Goal: Communication & Community: Answer question/provide support

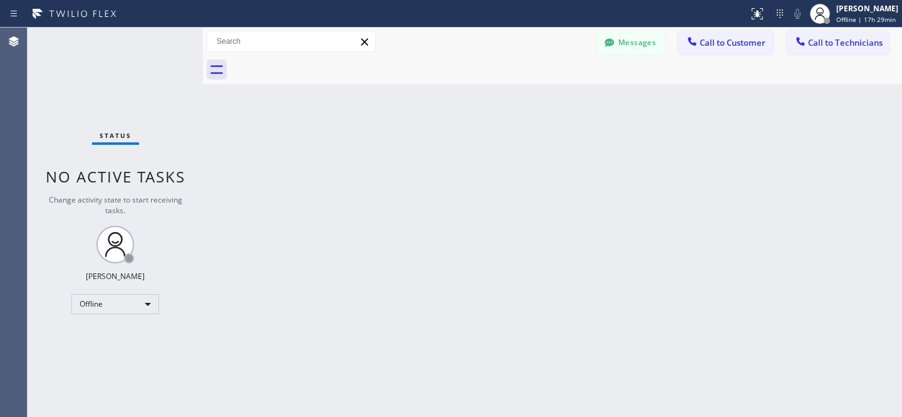
scroll to position [1070, 0]
drag, startPoint x: 640, startPoint y: 40, endPoint x: 266, endPoint y: 242, distance: 424.3
click at [640, 41] on button "Messages" at bounding box center [630, 43] width 69 height 24
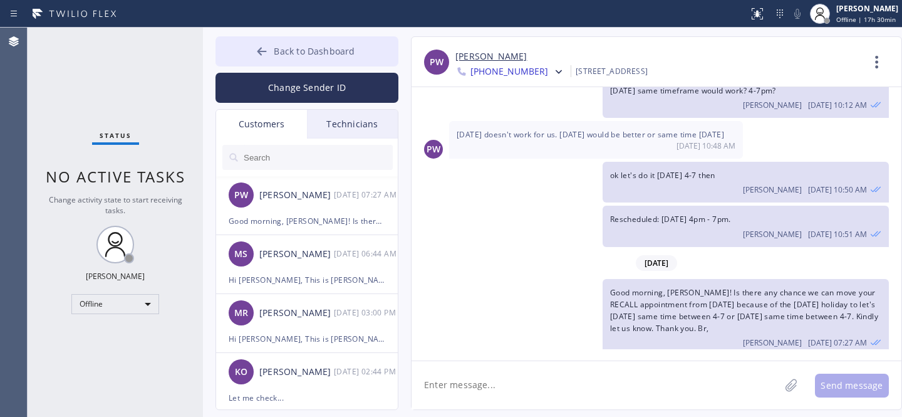
click at [288, 46] on span "Back to Dashboard" at bounding box center [314, 51] width 81 height 12
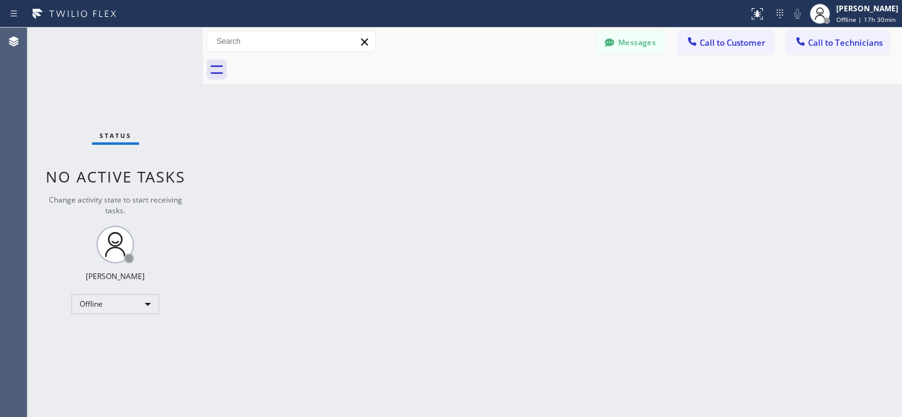
drag, startPoint x: 606, startPoint y: 34, endPoint x: 275, endPoint y: 176, distance: 360.3
click at [608, 34] on button "Messages" at bounding box center [630, 43] width 69 height 24
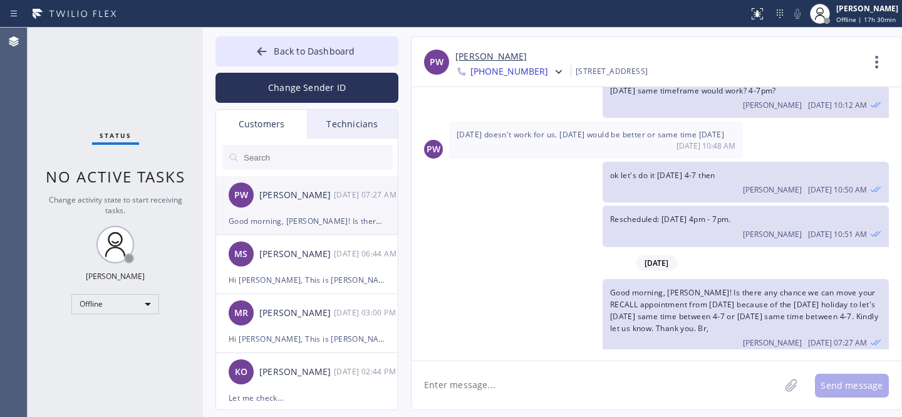
click at [281, 235] on li "PW [PERSON_NAME] [DATE] 07:27 AM Good morning, [PERSON_NAME]! Is there any chan…" at bounding box center [307, 264] width 183 height 59
click at [483, 54] on link "[PERSON_NAME]" at bounding box center [490, 56] width 71 height 14
click at [294, 58] on button "Back to Dashboard" at bounding box center [306, 51] width 183 height 30
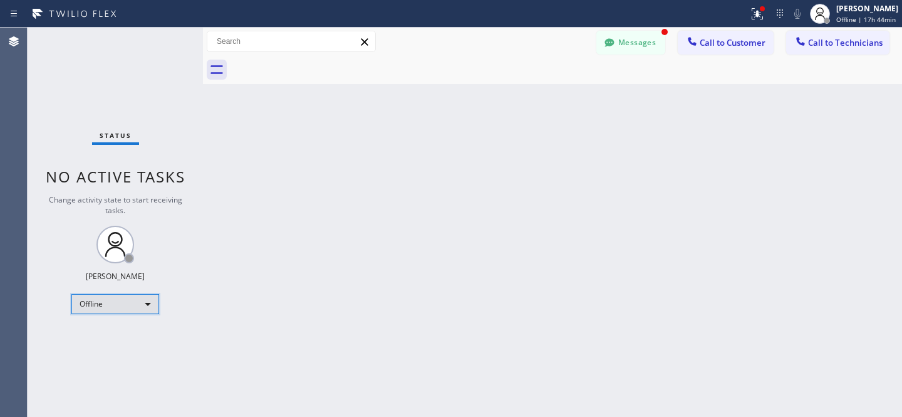
click at [120, 296] on div "Offline" at bounding box center [115, 304] width 88 height 20
click at [113, 329] on li "Available" at bounding box center [114, 335] width 85 height 15
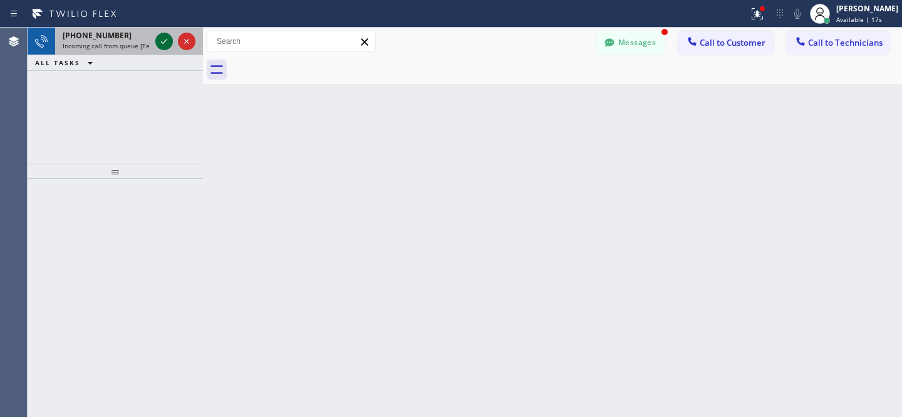
click at [163, 39] on icon at bounding box center [164, 41] width 15 height 15
click at [163, 42] on icon at bounding box center [164, 41] width 15 height 15
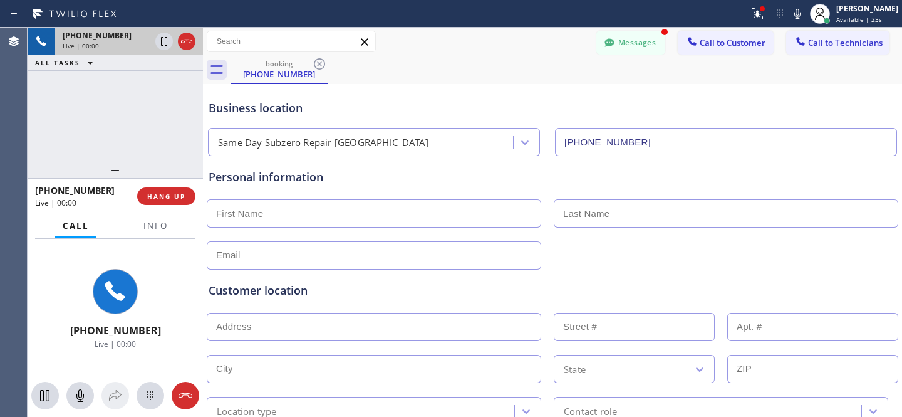
type input "[PHONE_NUMBER]"
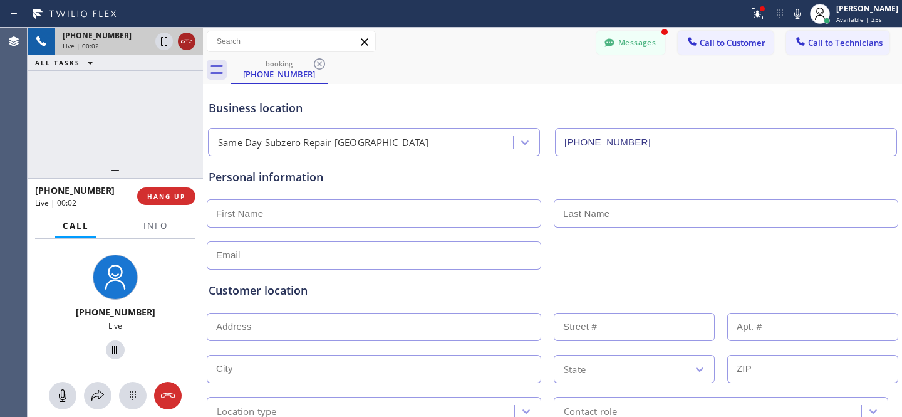
click at [189, 43] on icon at bounding box center [186, 41] width 15 height 15
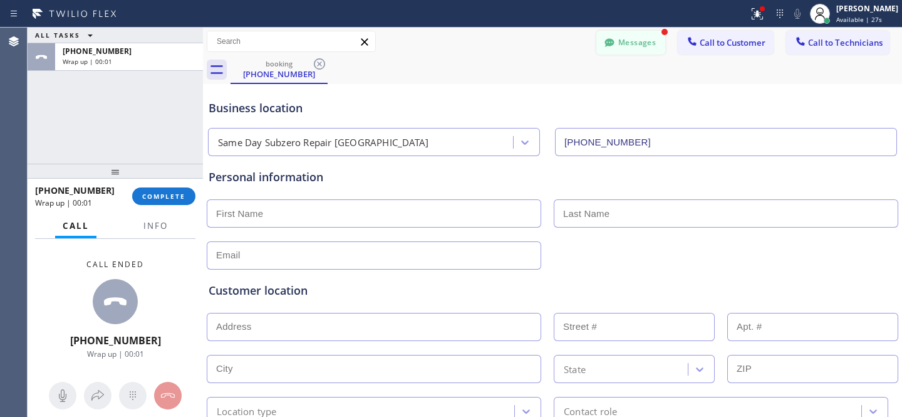
click at [616, 45] on button "Messages" at bounding box center [630, 43] width 69 height 24
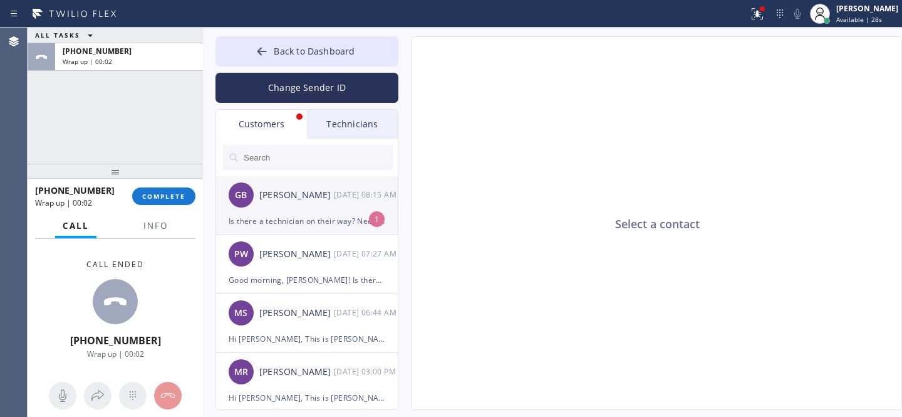
click at [300, 206] on div "GB [PERSON_NAME] [DATE] 08:15 AM" at bounding box center [307, 195] width 183 height 38
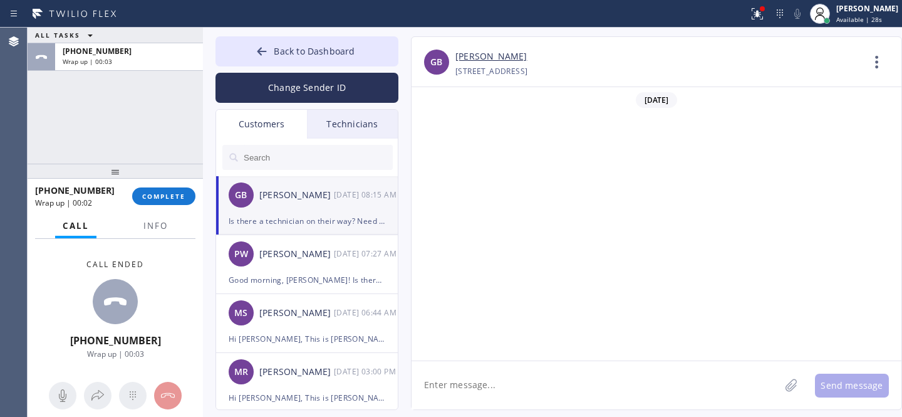
scroll to position [428, 0]
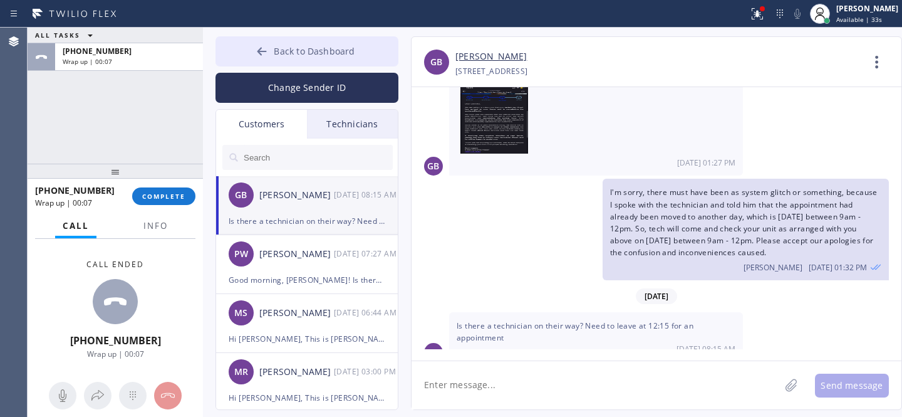
click at [271, 51] on button "Back to Dashboard" at bounding box center [306, 51] width 183 height 30
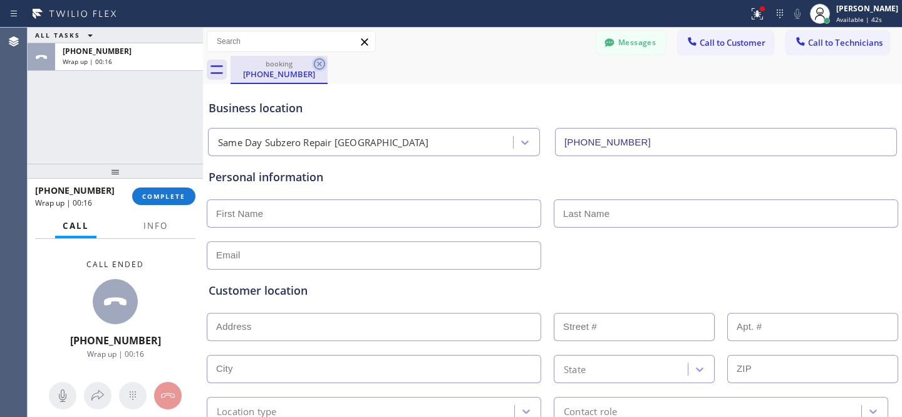
click at [316, 61] on icon at bounding box center [319, 63] width 15 height 15
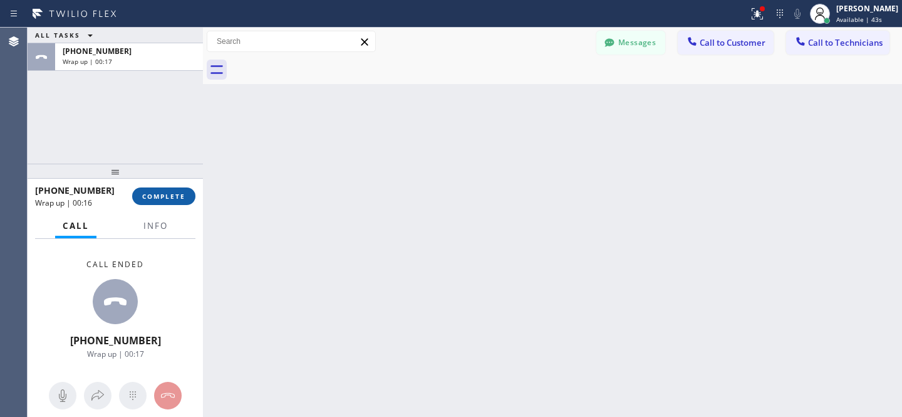
click at [187, 187] on div "[PHONE_NUMBER] Wrap up | 00:16 COMPLETE" at bounding box center [115, 196] width 160 height 33
click at [182, 192] on span "COMPLETE" at bounding box center [163, 196] width 43 height 9
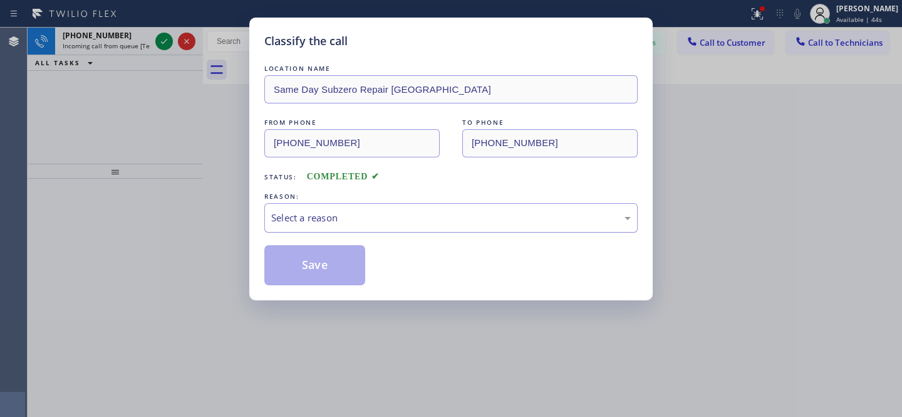
click at [309, 217] on div "Select a reason" at bounding box center [451, 217] width 360 height 14
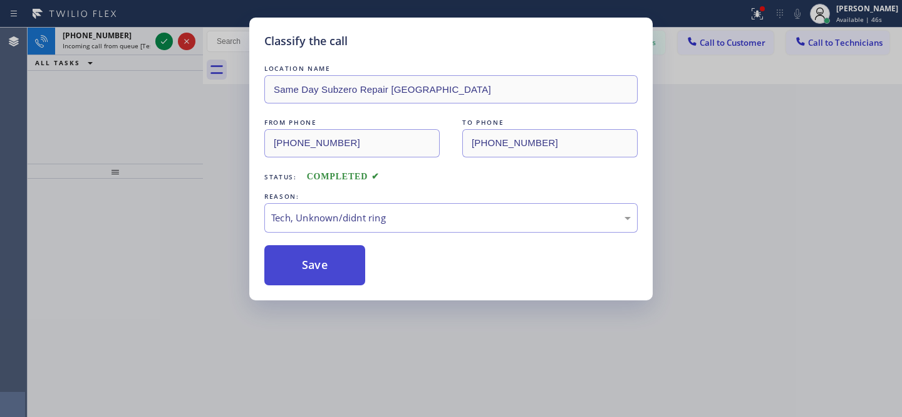
click at [298, 272] on button "Save" at bounding box center [314, 265] width 101 height 40
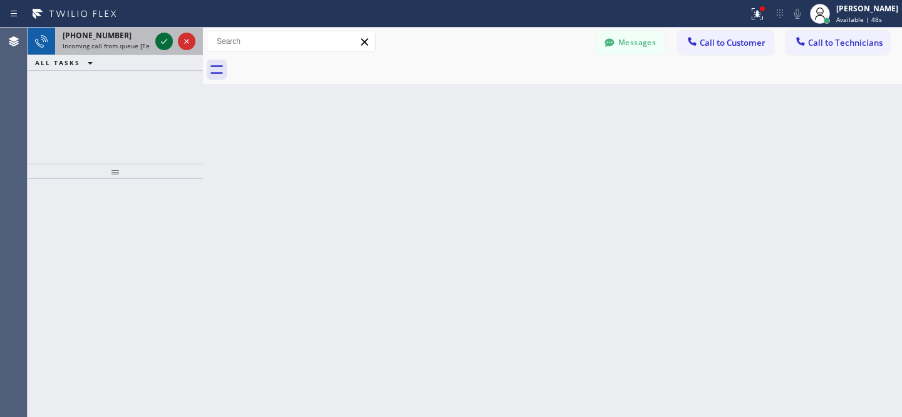
click at [162, 41] on icon at bounding box center [164, 41] width 15 height 15
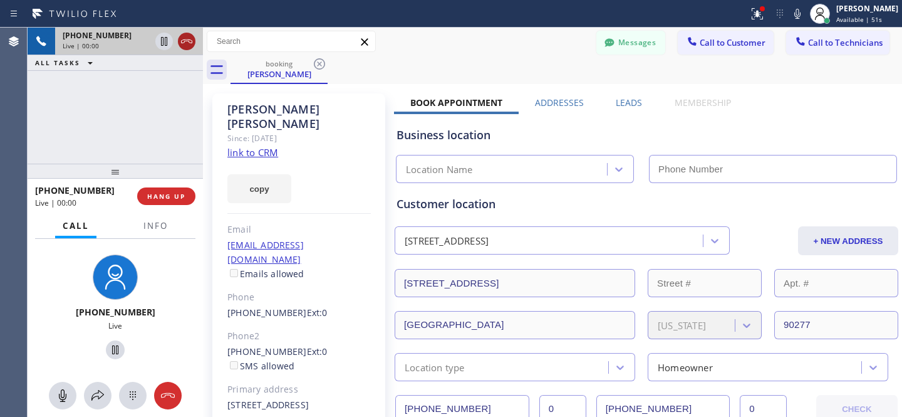
type input "[PHONE_NUMBER]"
click at [189, 42] on icon at bounding box center [186, 41] width 11 height 4
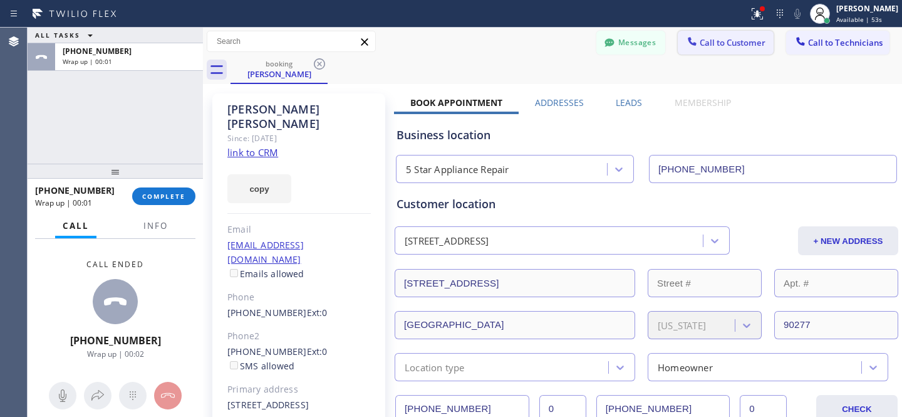
click at [715, 46] on span "Call to Customer" at bounding box center [733, 42] width 66 height 11
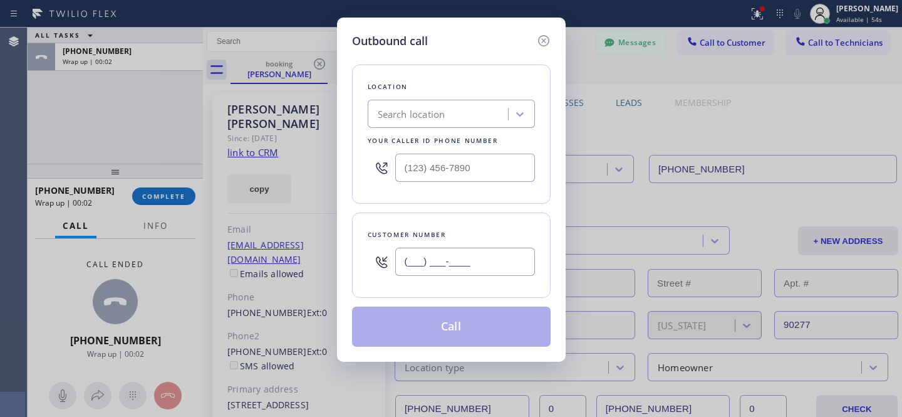
click at [472, 266] on input "(___) ___-____" at bounding box center [465, 261] width 140 height 28
paste input "415) 307-3209"
type input "[PHONE_NUMBER]"
click at [444, 129] on div "Location Search location Your caller id phone number" at bounding box center [451, 134] width 199 height 139
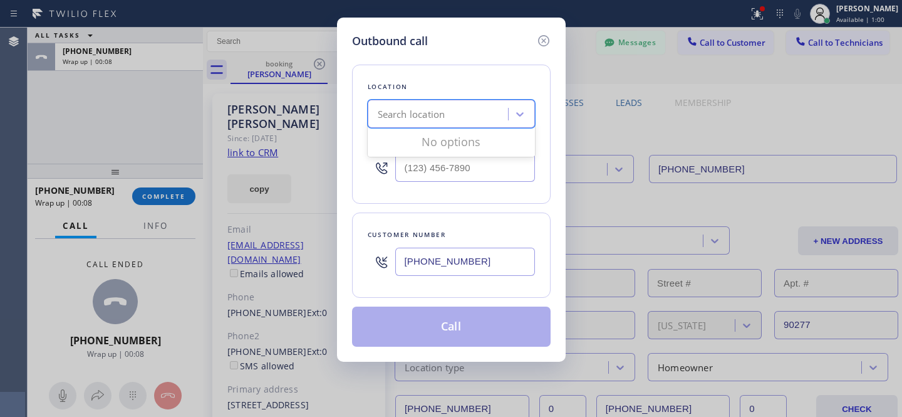
click at [437, 118] on div "Search location" at bounding box center [412, 114] width 68 height 14
paste input "5 Star Appliance Repair"
type input "5 Star Appliance Repair"
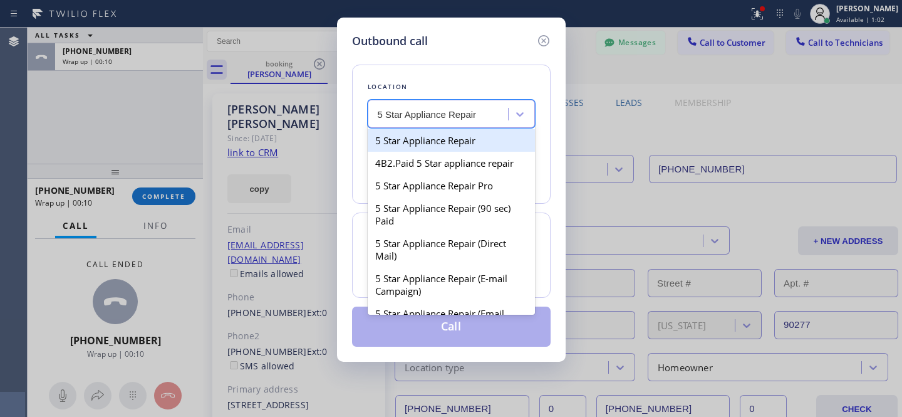
click at [410, 143] on div "5 Star Appliance Repair" at bounding box center [451, 140] width 167 height 23
type input "[PHONE_NUMBER]"
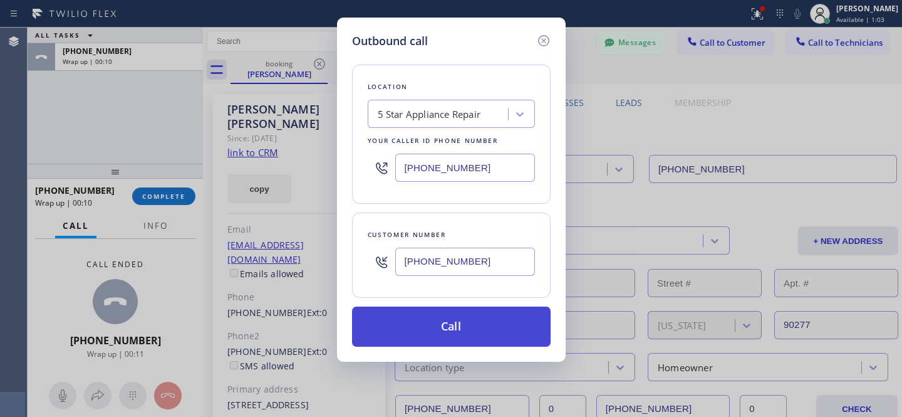
drag, startPoint x: 488, startPoint y: 340, endPoint x: 523, endPoint y: 338, distance: 35.1
click at [488, 340] on button "Call" at bounding box center [451, 326] width 199 height 40
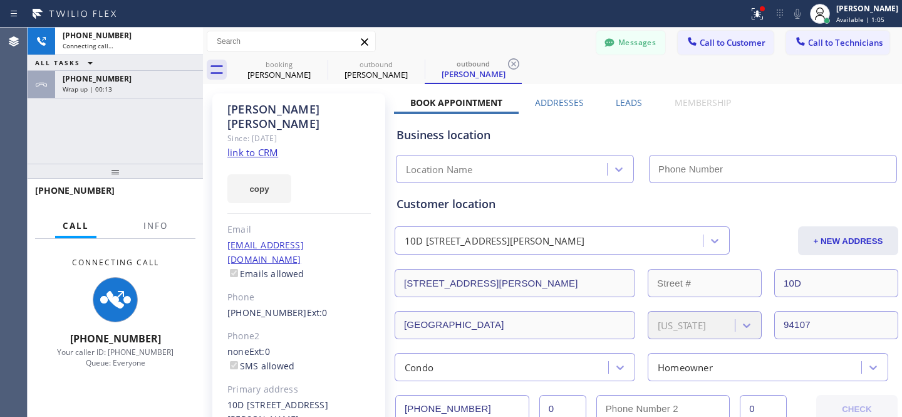
scroll to position [840, 0]
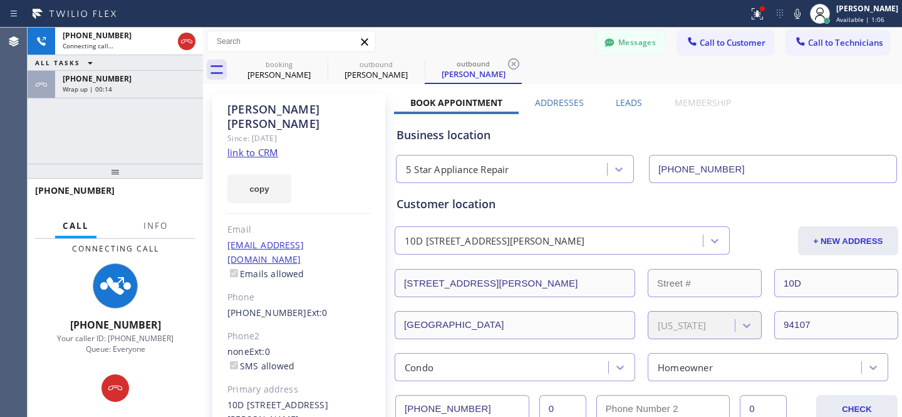
type input "[PHONE_NUMBER]"
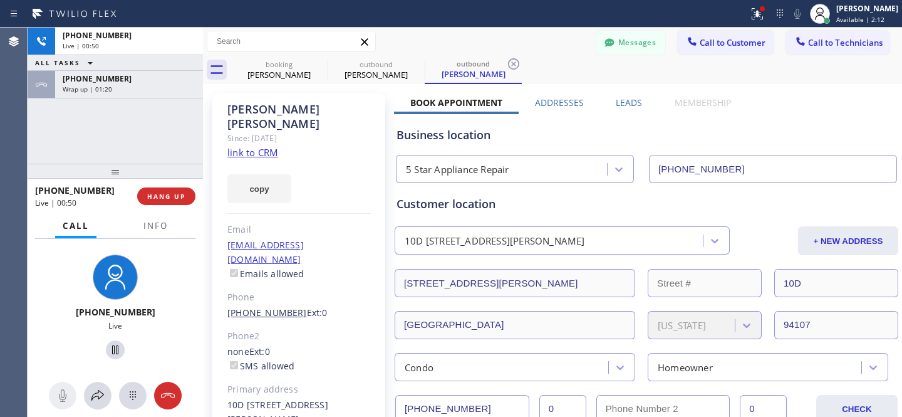
click at [255, 306] on link "[PHONE_NUMBER]" at bounding box center [267, 312] width 80 height 12
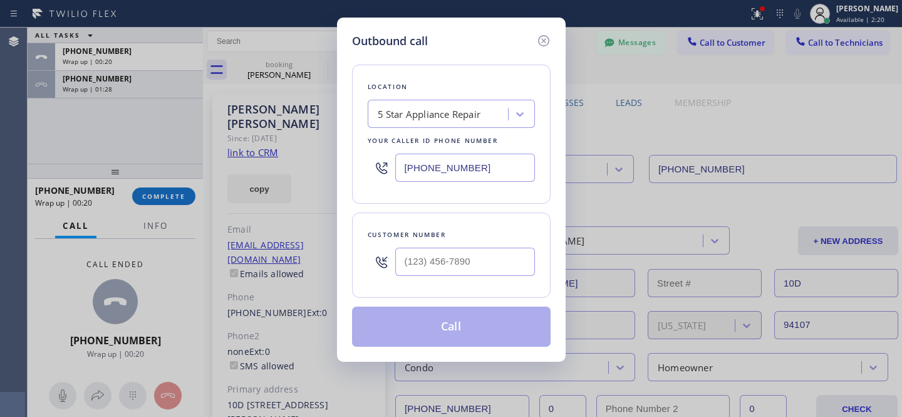
type input "[PHONE_NUMBER]"
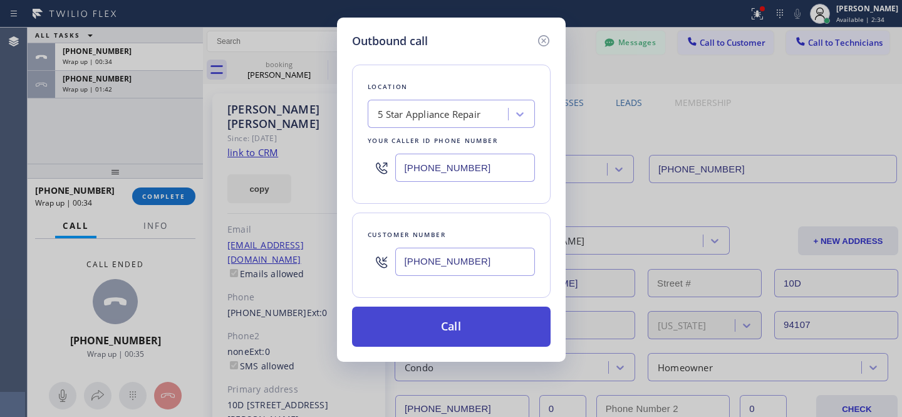
click at [463, 332] on button "Call" at bounding box center [451, 326] width 199 height 40
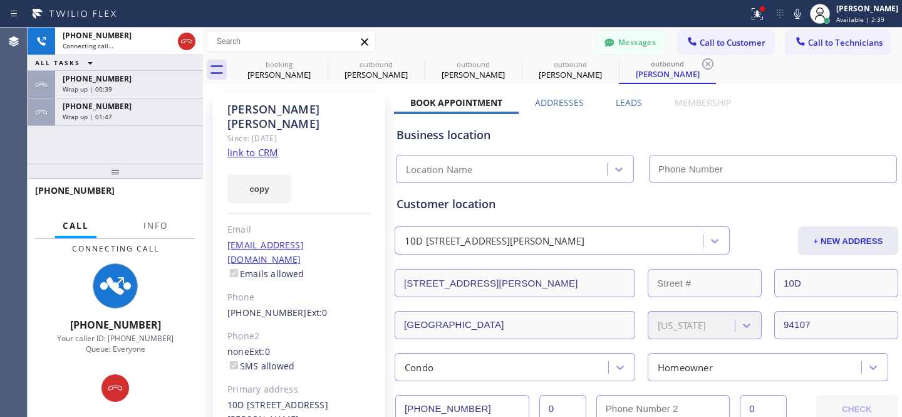
scroll to position [840, 0]
type input "[PHONE_NUMBER]"
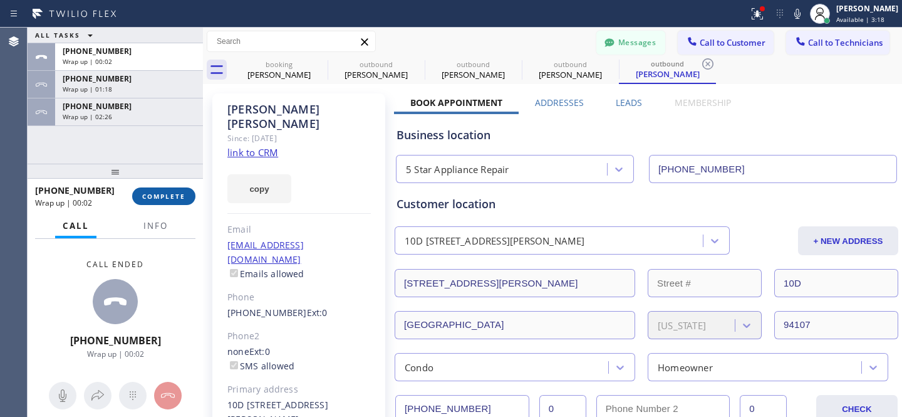
click at [165, 194] on span "COMPLETE" at bounding box center [163, 196] width 43 height 9
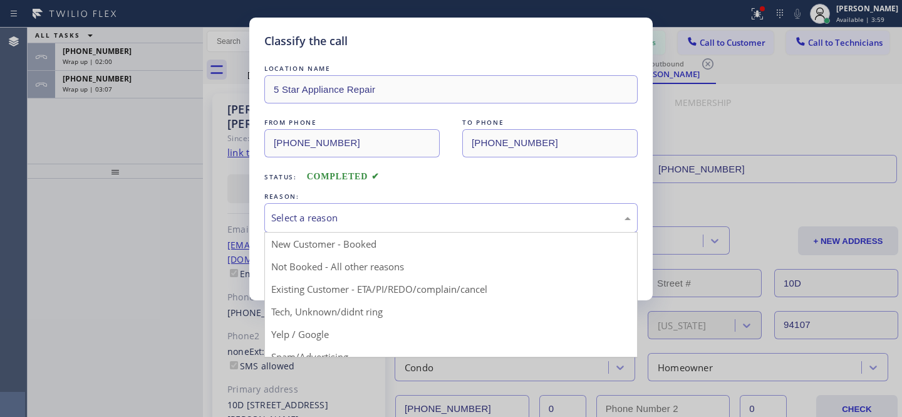
click at [320, 217] on div "Select a reason" at bounding box center [451, 217] width 360 height 14
click at [207, 162] on div "Classify the call LOCATION NAME 5 Star Appliance Repair FROM PHONE [PHONE_NUMBE…" at bounding box center [451, 208] width 902 height 417
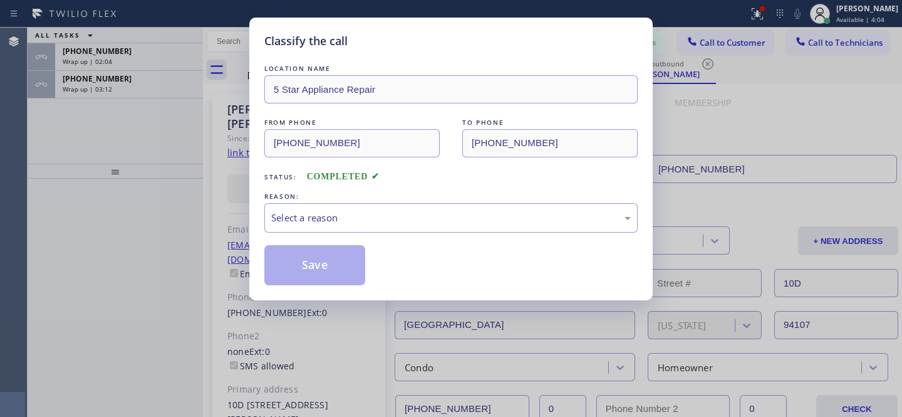
click at [664, 127] on div "Classify the call LOCATION NAME 5 Star Appliance Repair FROM PHONE [PHONE_NUMBE…" at bounding box center [451, 208] width 902 height 417
click at [115, 52] on div "Classify the call LOCATION NAME 5 Star Appliance Repair FROM PHONE [PHONE_NUMBE…" at bounding box center [451, 208] width 902 height 417
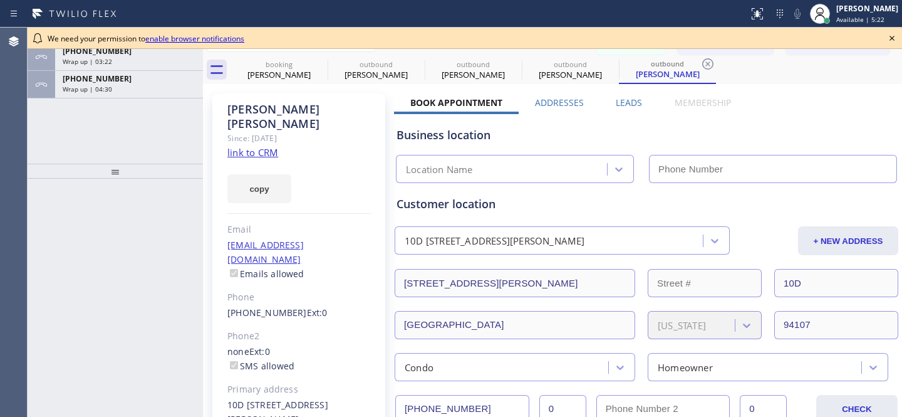
type input "[PHONE_NUMBER]"
click at [891, 41] on icon at bounding box center [891, 38] width 15 height 15
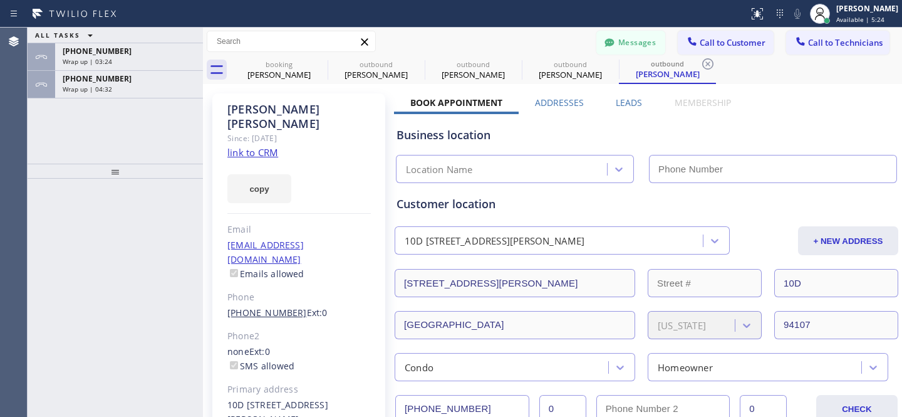
click at [268, 306] on link "[PHONE_NUMBER]" at bounding box center [267, 312] width 80 height 12
type input "[PHONE_NUMBER]"
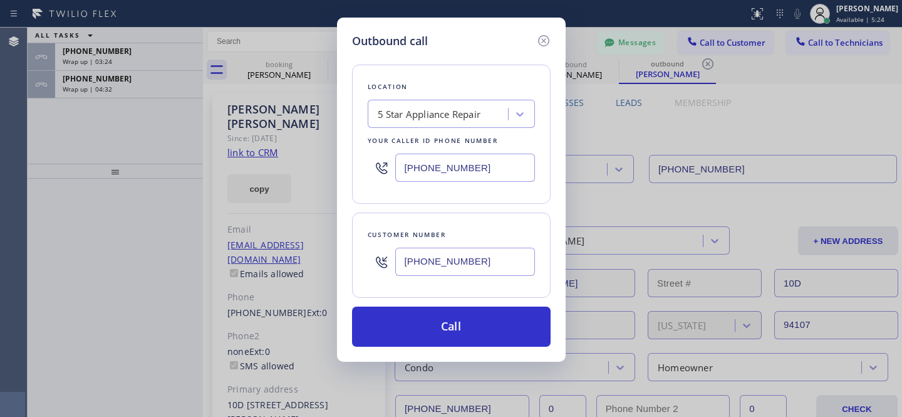
type input "[PHONE_NUMBER]"
click at [469, 352] on div "Outbound call Location 5 Star Appliance Repair Your caller id phone number (855…" at bounding box center [451, 190] width 229 height 344
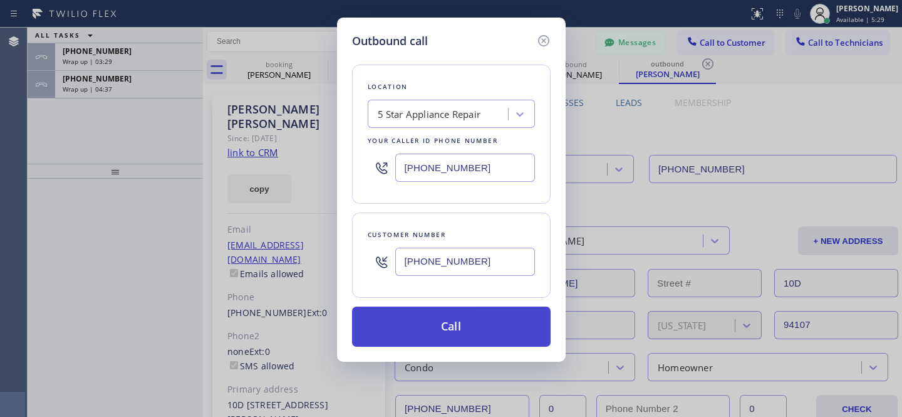
click at [471, 324] on button "Call" at bounding box center [451, 326] width 199 height 40
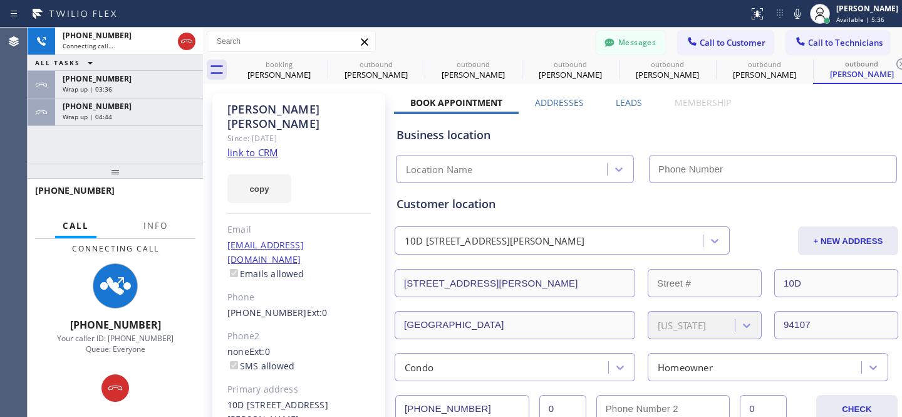
type input "[PHONE_NUMBER]"
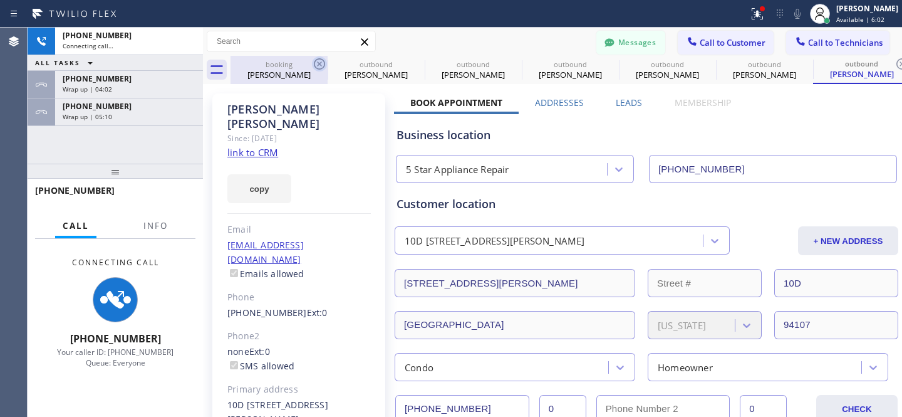
click at [319, 66] on icon at bounding box center [319, 63] width 15 height 15
click at [0, 0] on icon at bounding box center [0, 0] width 0 height 0
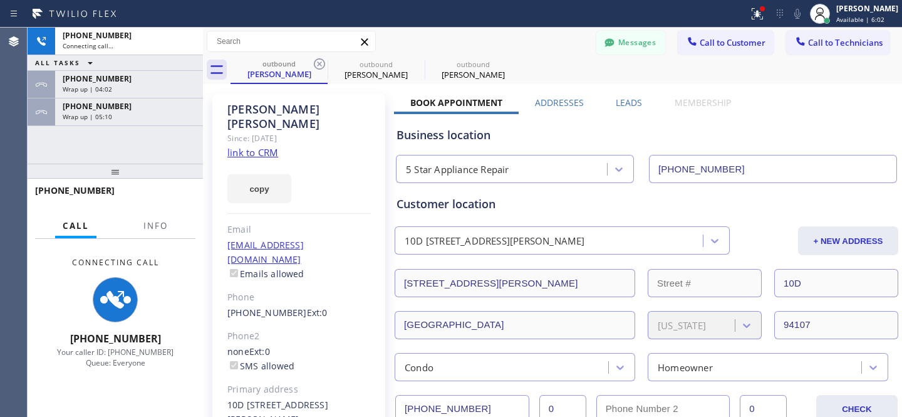
click at [319, 66] on icon at bounding box center [319, 63] width 15 height 15
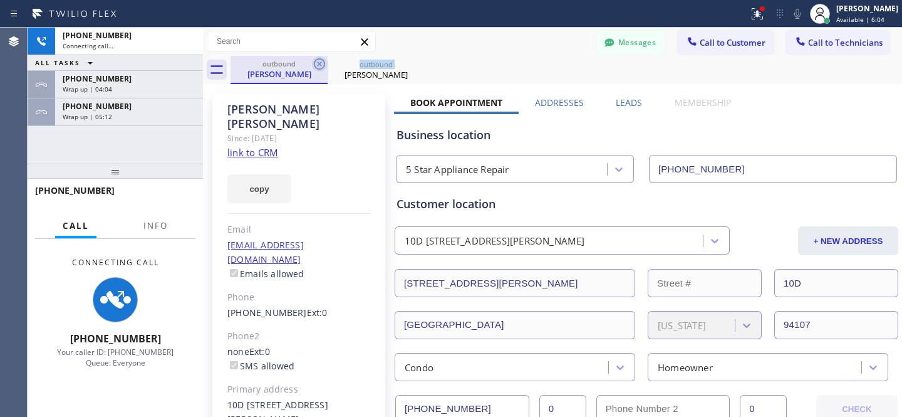
click at [319, 66] on icon at bounding box center [319, 63] width 15 height 15
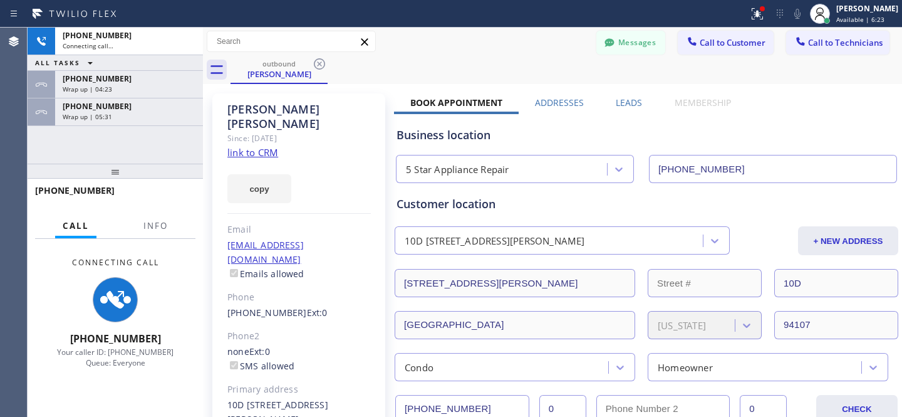
click at [447, 56] on div "outbound Anne Arns" at bounding box center [566, 70] width 671 height 28
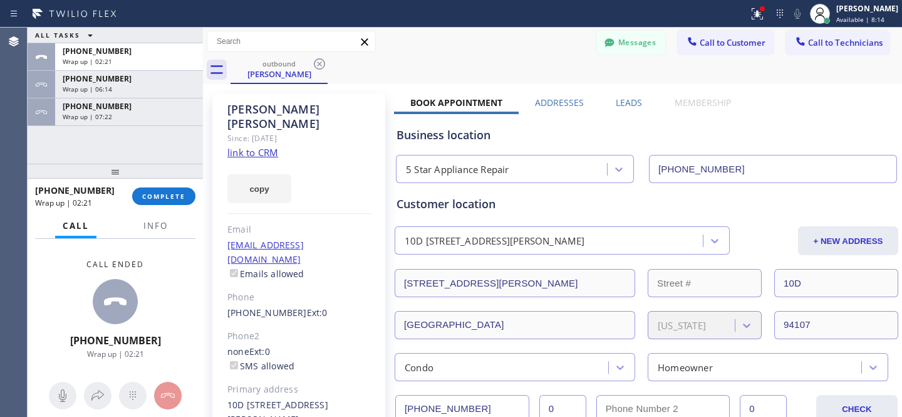
click at [278, 294] on div "Anne Arns Since: 20 may 2020 link to CRM copy Email arnshome@gmail.com Emails a…" at bounding box center [298, 294] width 173 height 402
click at [277, 306] on link "[PHONE_NUMBER]" at bounding box center [267, 312] width 80 height 12
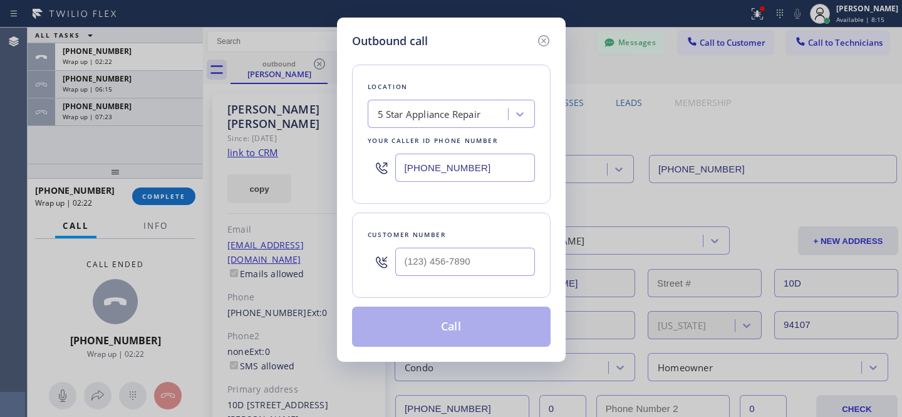
type input "[PHONE_NUMBER]"
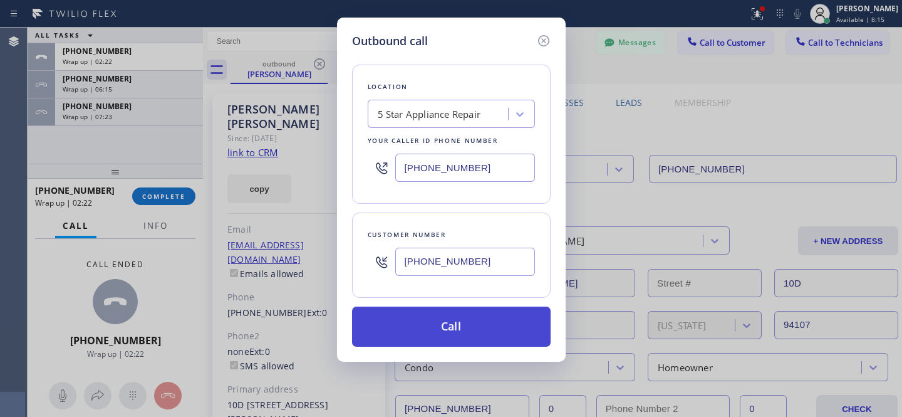
click at [462, 325] on button "Call" at bounding box center [451, 326] width 199 height 40
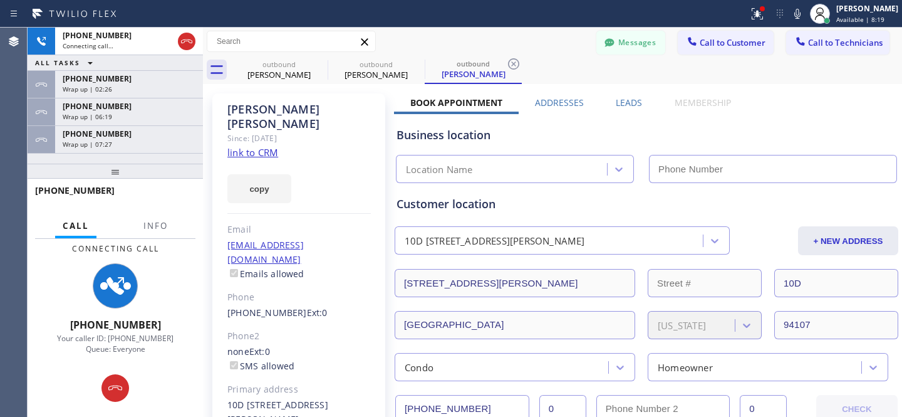
scroll to position [840, 0]
type input "[PHONE_NUMBER]"
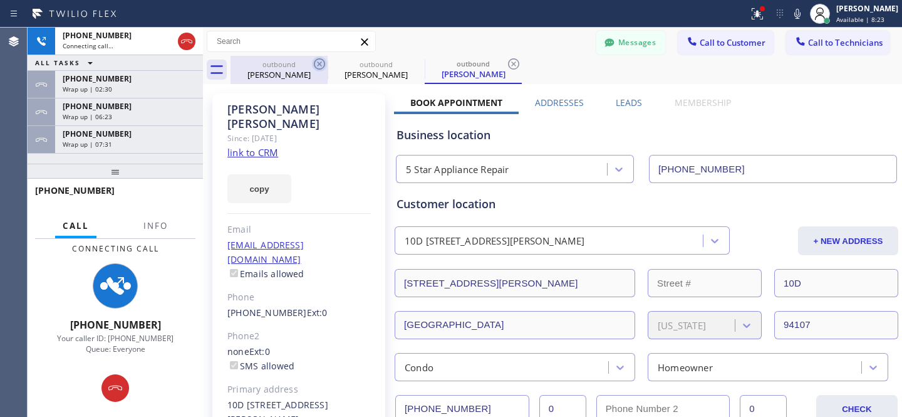
click at [319, 65] on icon at bounding box center [319, 63] width 15 height 15
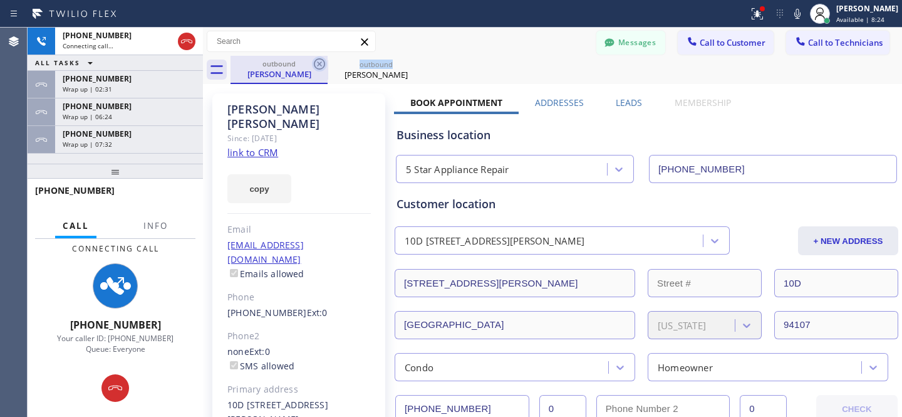
click at [318, 65] on icon at bounding box center [319, 63] width 11 height 11
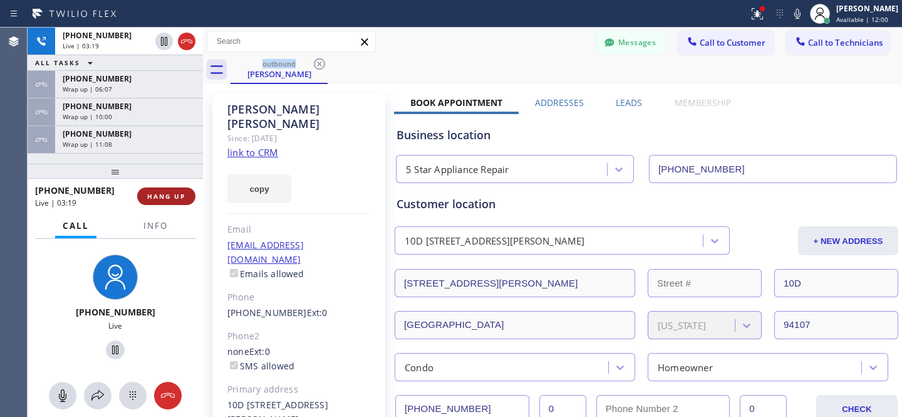
click at [183, 200] on span "HANG UP" at bounding box center [166, 196] width 38 height 9
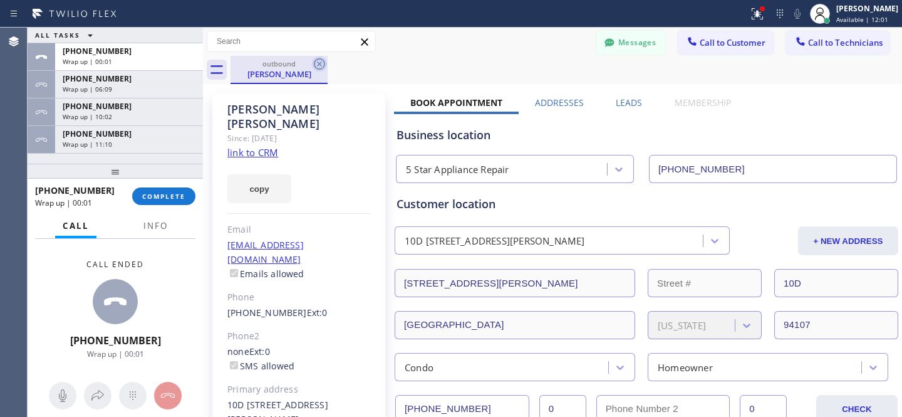
click at [326, 63] on icon at bounding box center [319, 63] width 15 height 15
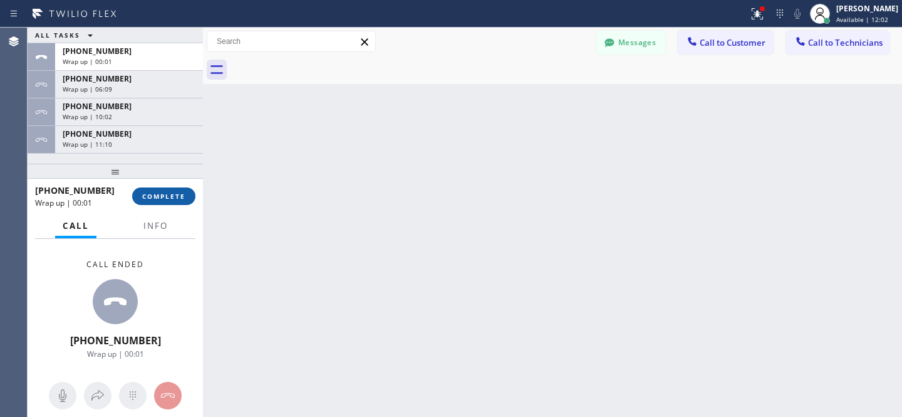
click at [188, 200] on button "COMPLETE" at bounding box center [163, 196] width 63 height 18
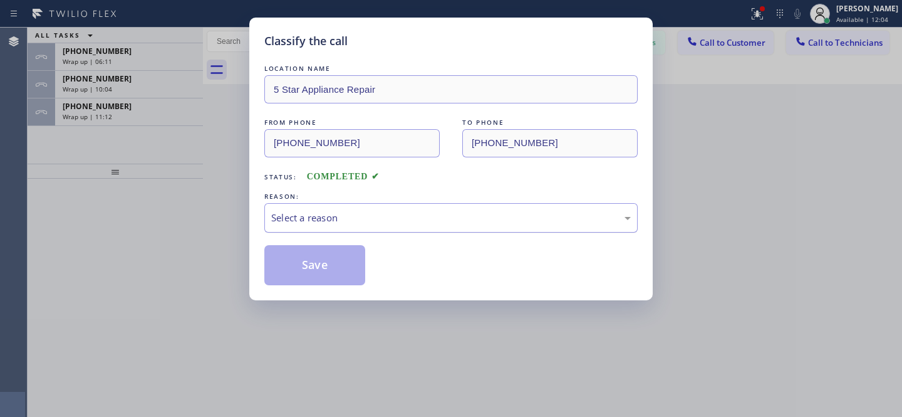
click at [332, 212] on div "Select a reason" at bounding box center [451, 217] width 360 height 14
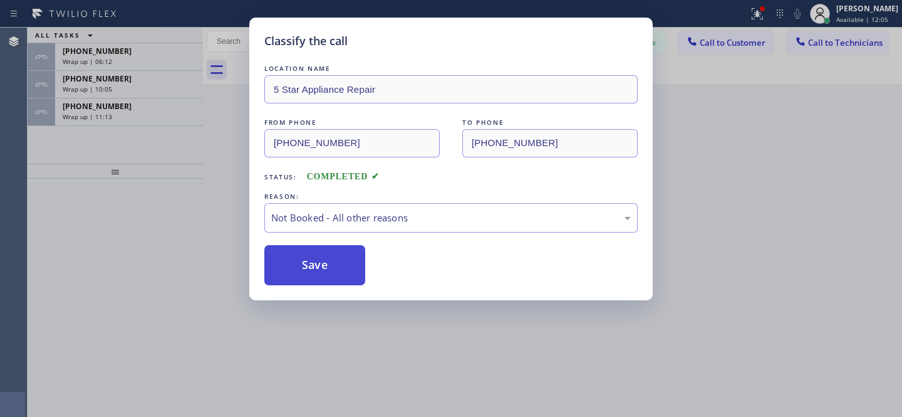
click at [323, 251] on button "Save" at bounding box center [314, 265] width 101 height 40
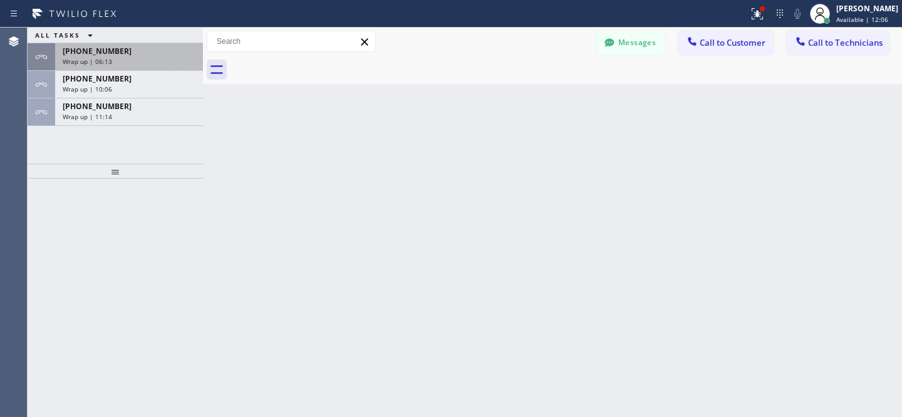
click at [142, 67] on div "+14153073209 Wrap up | 06:13" at bounding box center [126, 57] width 143 height 28
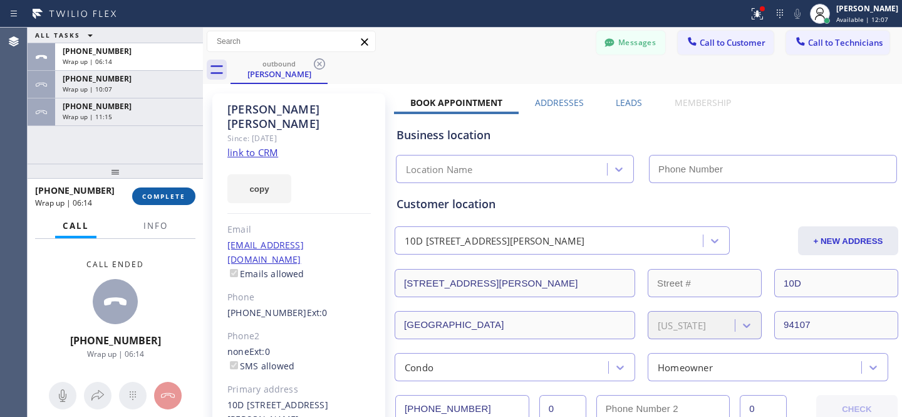
click at [176, 199] on span "COMPLETE" at bounding box center [163, 196] width 43 height 9
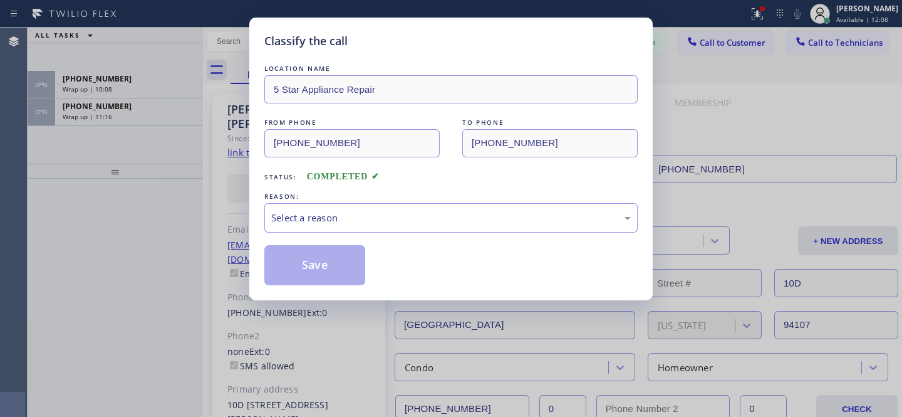
type input "[PHONE_NUMBER]"
click at [332, 231] on div "Select a reason" at bounding box center [450, 217] width 373 height 29
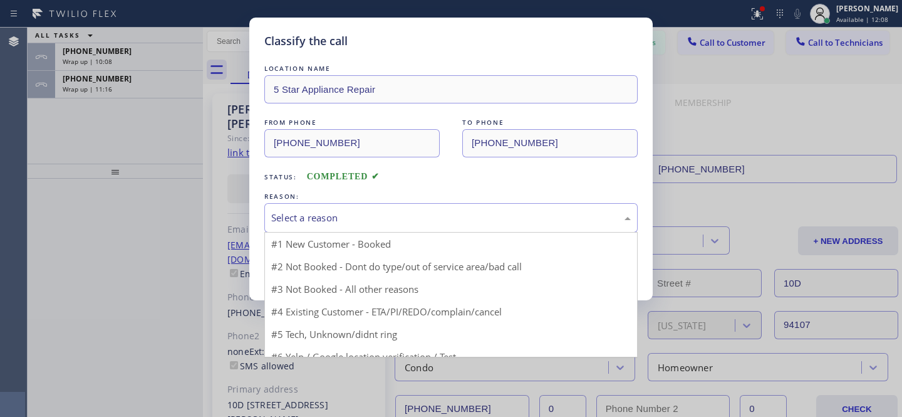
scroll to position [840, 0]
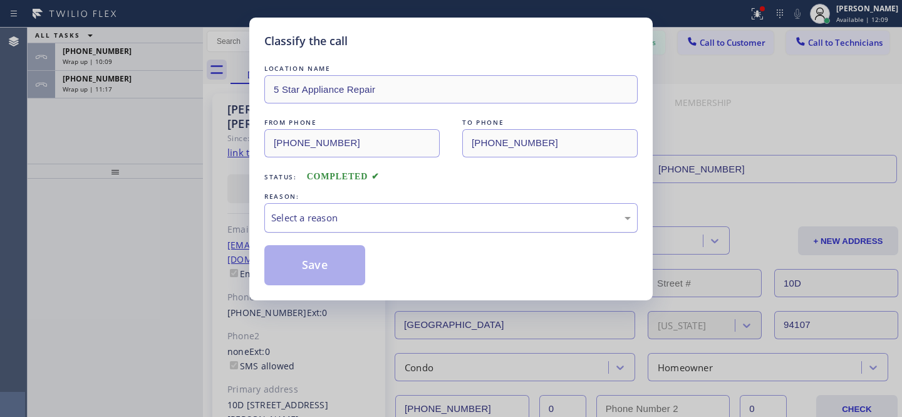
click at [333, 229] on div "Select a reason" at bounding box center [450, 217] width 373 height 29
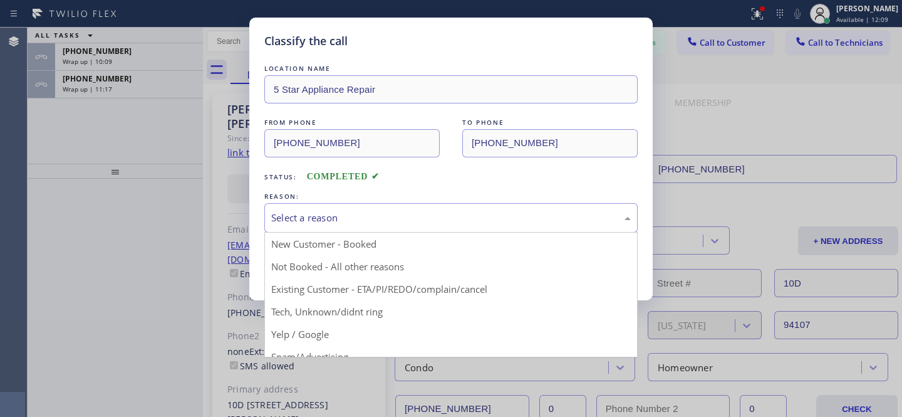
click at [319, 213] on div "Select a reason" at bounding box center [451, 217] width 360 height 14
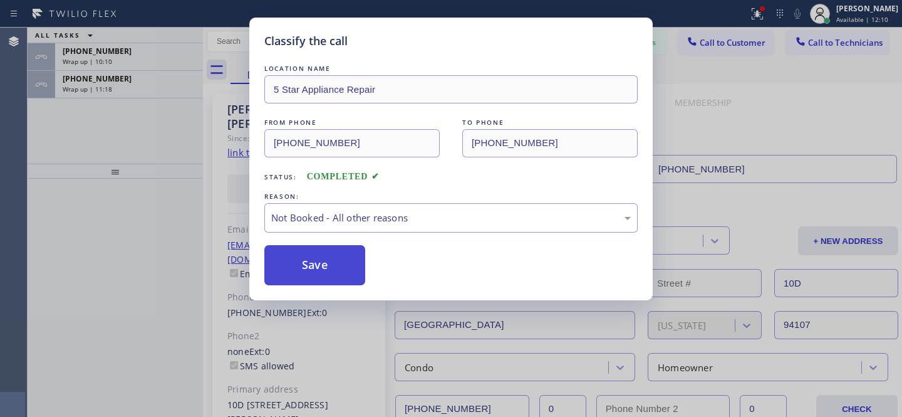
click at [324, 262] on button "Save" at bounding box center [314, 265] width 101 height 40
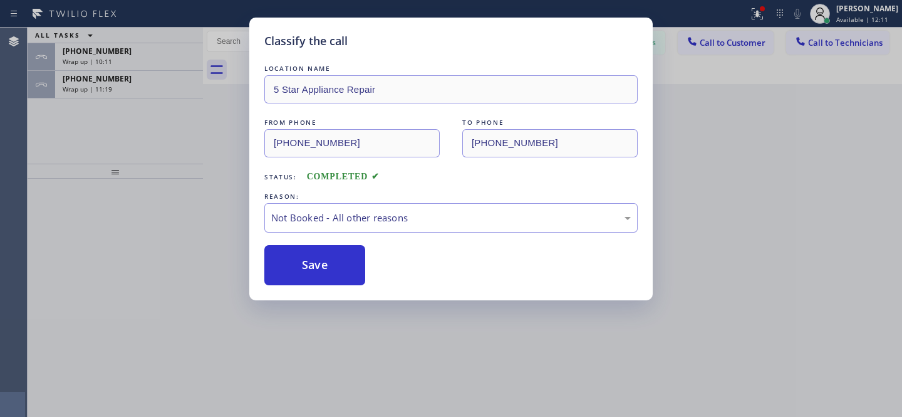
click at [129, 72] on div "Classify the call LOCATION NAME 5 Star Appliance Repair FROM PHONE (855) 731-49…" at bounding box center [451, 208] width 902 height 417
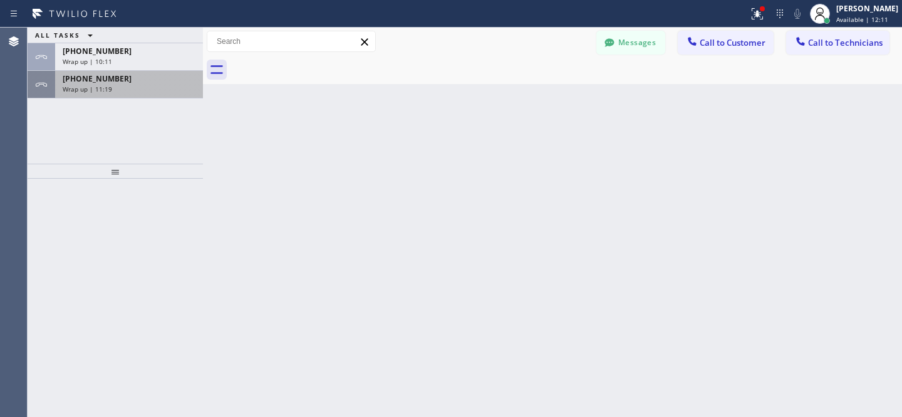
click at [127, 79] on div "Classify the call LOCATION NAME 5 Star Appliance Repair FROM PHONE (855) 731-49…" at bounding box center [465, 222] width 874 height 389
click at [127, 85] on div "Wrap up | 11:20" at bounding box center [129, 89] width 133 height 9
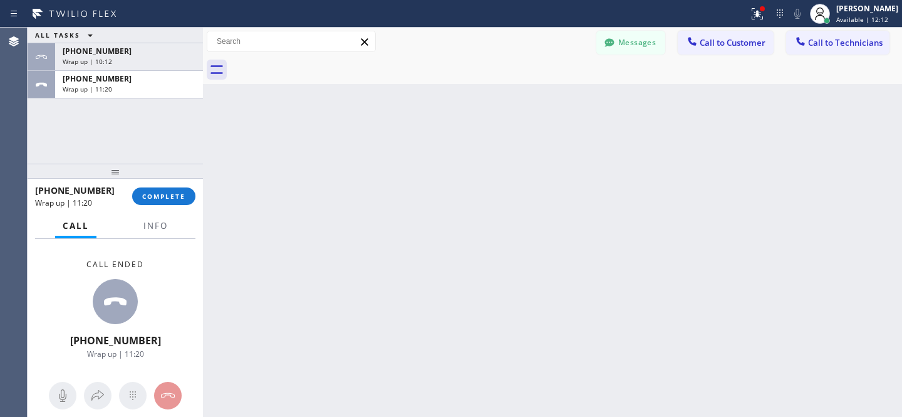
click at [178, 197] on span "COMPLETE" at bounding box center [163, 196] width 43 height 9
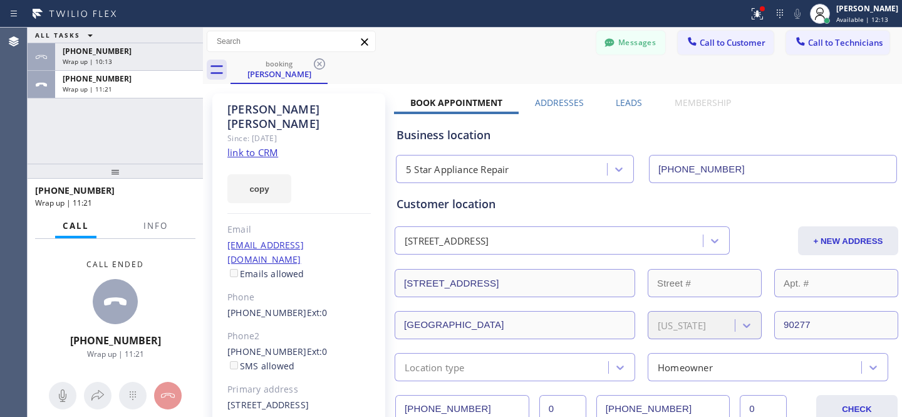
type input "[PHONE_NUMBER]"
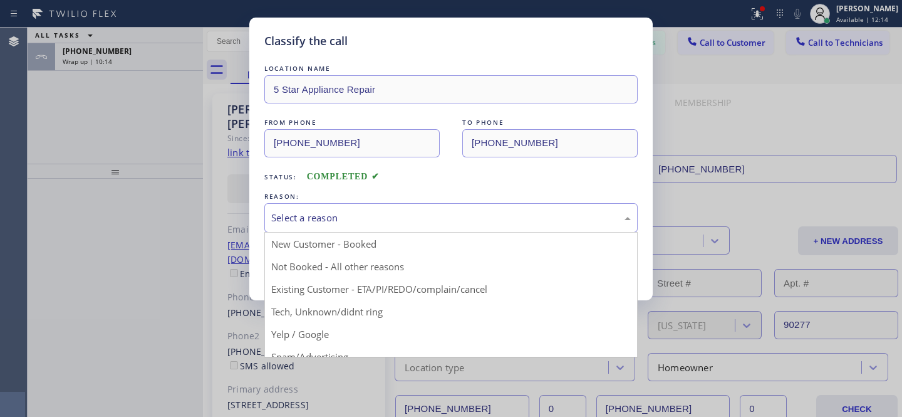
click at [343, 216] on div "Select a reason" at bounding box center [451, 217] width 360 height 14
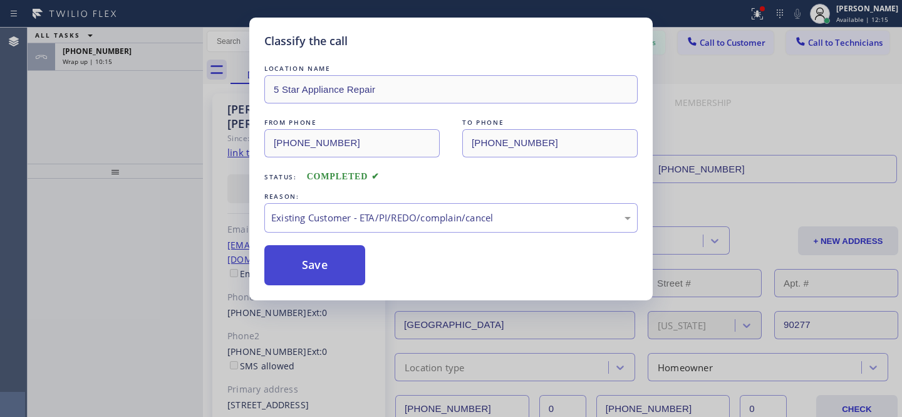
drag, startPoint x: 326, startPoint y: 271, endPoint x: 292, endPoint y: 229, distance: 54.3
click at [326, 271] on button "Save" at bounding box center [314, 265] width 101 height 40
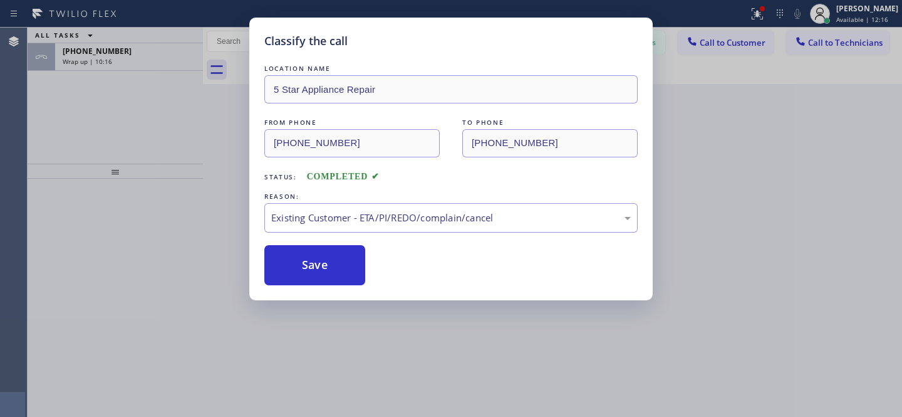
click at [126, 56] on div "Classify the call LOCATION NAME 5 Star Appliance Repair FROM PHONE (310) 303-97…" at bounding box center [451, 208] width 902 height 417
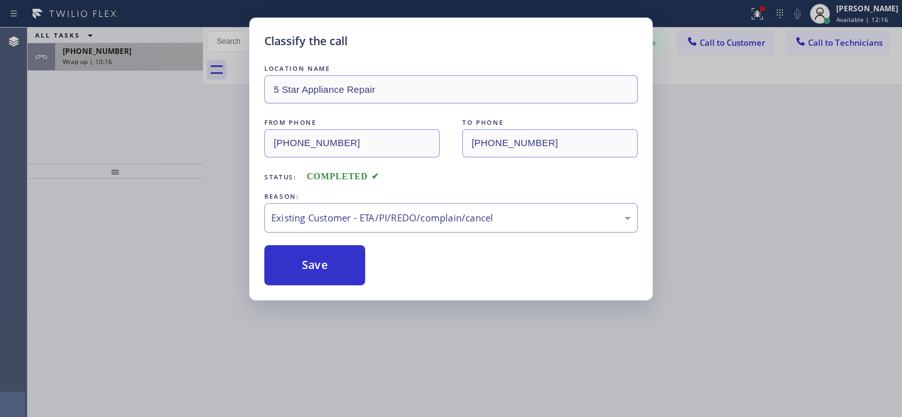
drag, startPoint x: 117, startPoint y: 57, endPoint x: 134, endPoint y: 61, distance: 18.1
click at [117, 57] on div "Wrap up | 10:16" at bounding box center [129, 61] width 133 height 9
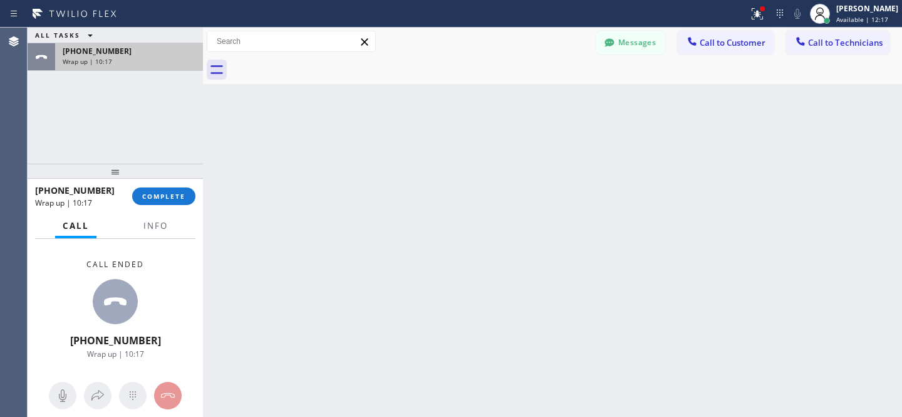
click at [143, 64] on div "Wrap up | 10:17" at bounding box center [129, 61] width 133 height 9
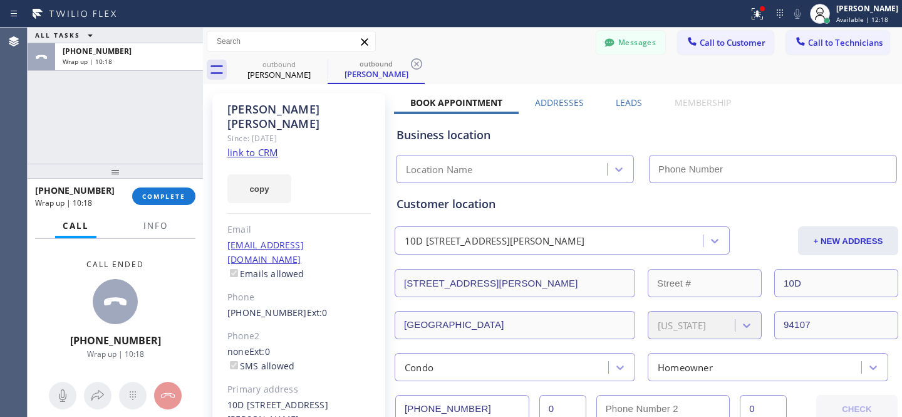
click at [173, 199] on span "COMPLETE" at bounding box center [163, 196] width 43 height 9
type input "[PHONE_NUMBER]"
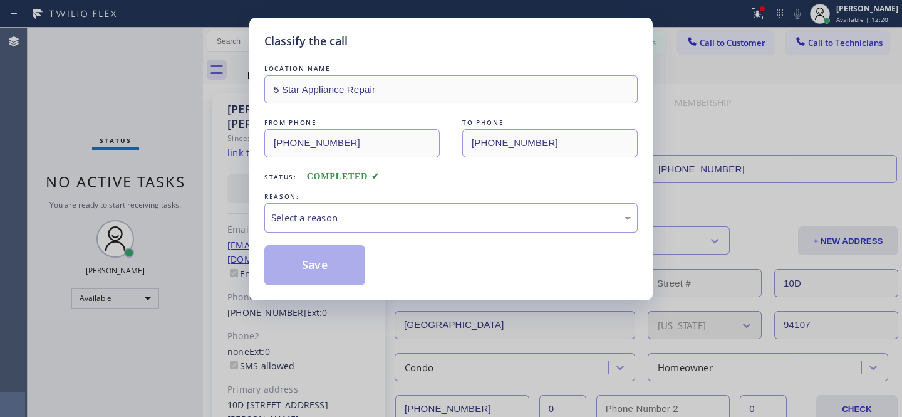
click at [311, 212] on div "Select a reason" at bounding box center [451, 217] width 360 height 14
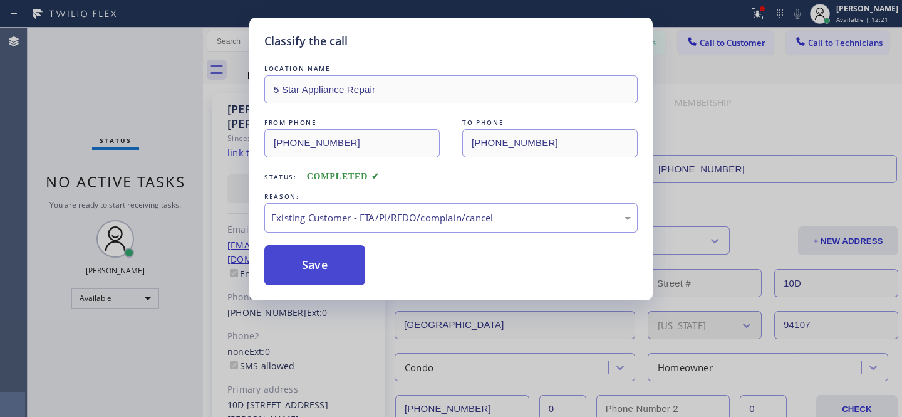
click at [318, 268] on button "Save" at bounding box center [314, 265] width 101 height 40
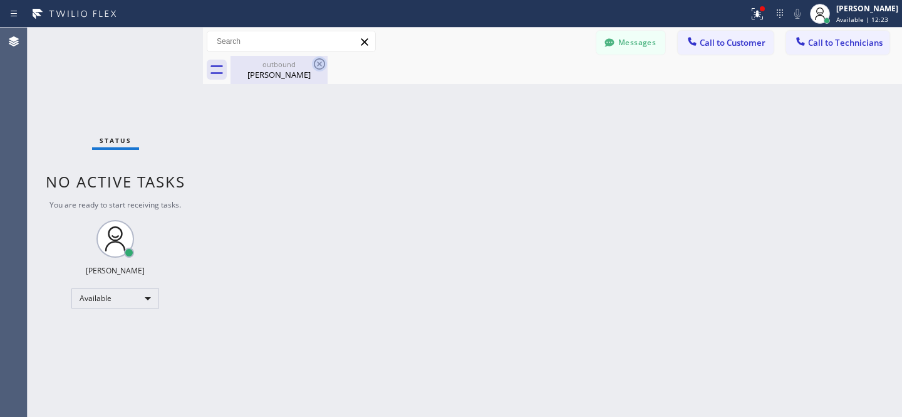
click at [322, 64] on icon at bounding box center [319, 63] width 15 height 15
click at [247, 73] on div "[PERSON_NAME]" at bounding box center [279, 74] width 95 height 11
click at [127, 289] on div "Available" at bounding box center [115, 298] width 88 height 20
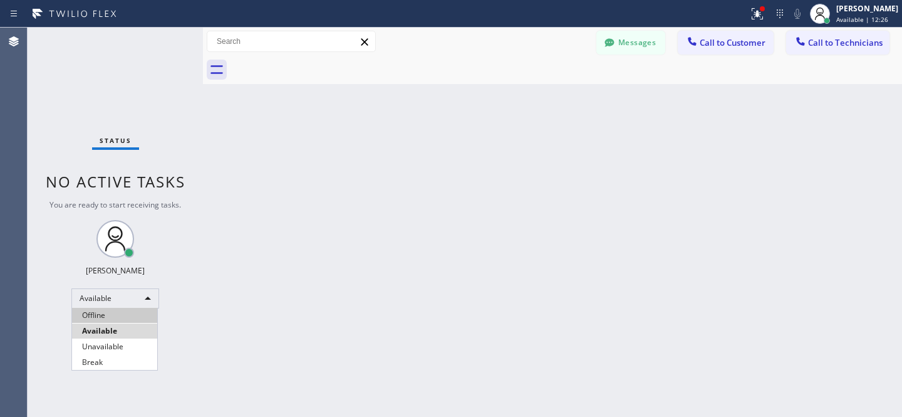
click at [89, 316] on li "Offline" at bounding box center [114, 315] width 85 height 15
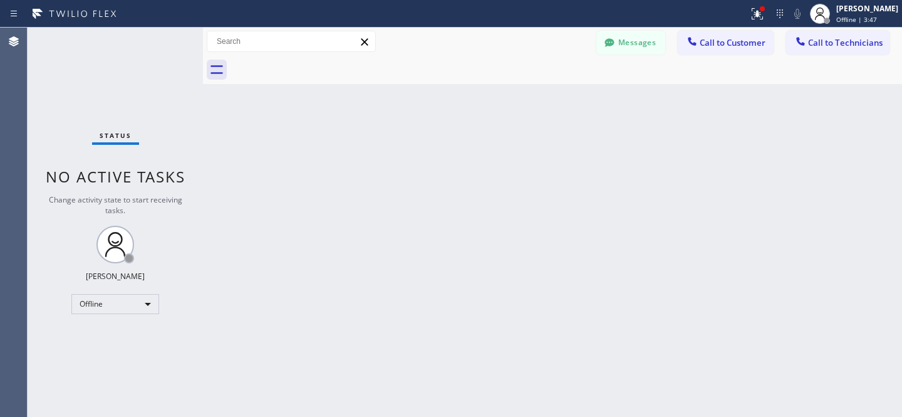
drag, startPoint x: 631, startPoint y: 37, endPoint x: 579, endPoint y: 59, distance: 56.4
click at [631, 37] on button "Messages" at bounding box center [630, 43] width 69 height 24
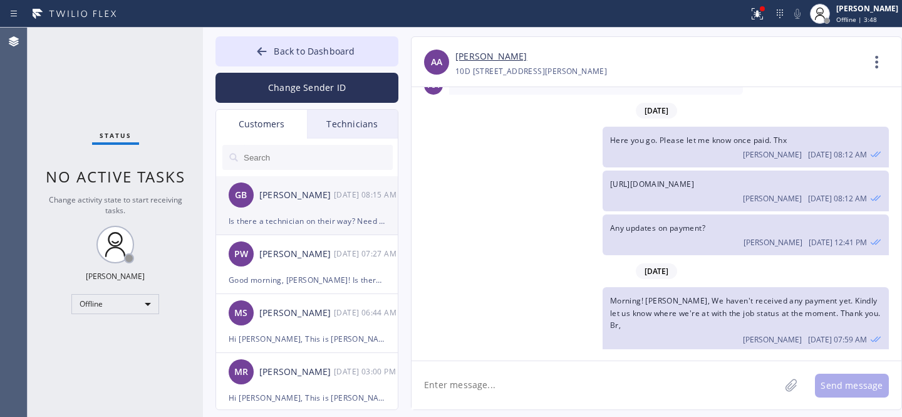
click at [298, 217] on div "Is there a technician on their way? Need to leave at 12:15 for an appointment" at bounding box center [307, 221] width 157 height 14
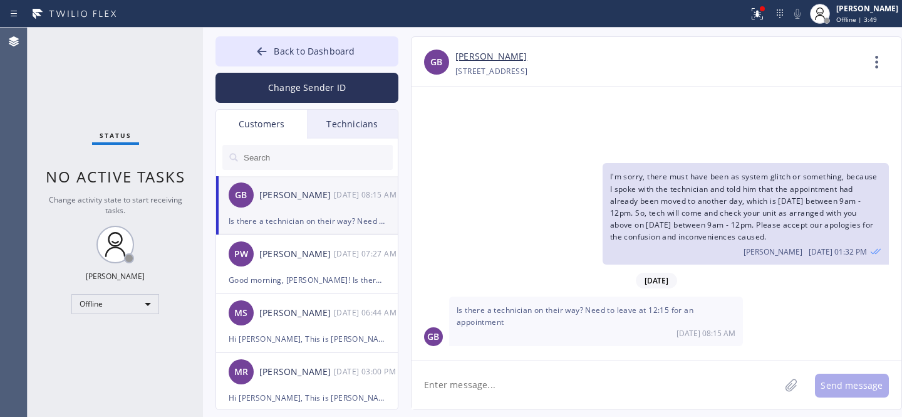
scroll to position [428, 0]
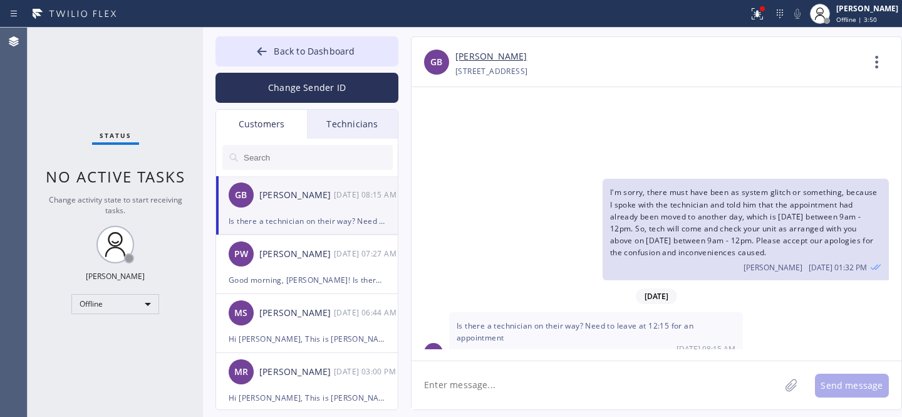
click at [497, 391] on textarea at bounding box center [596, 385] width 368 height 48
type textarea "Let me check..."
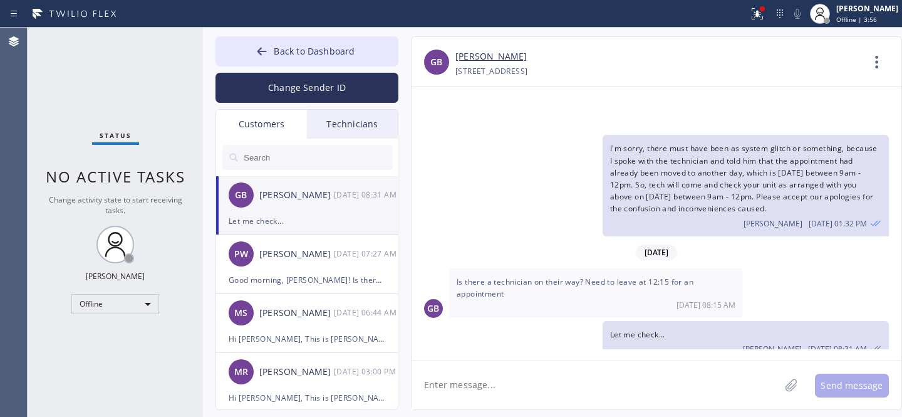
click at [478, 42] on div "GB Gabriella Bourdon +15612213527 Choose phone number +15612213527 800 Claughto…" at bounding box center [657, 62] width 490 height 50
click at [469, 57] on link "[PERSON_NAME]" at bounding box center [490, 56] width 71 height 14
drag, startPoint x: 586, startPoint y: 265, endPoint x: 672, endPoint y: 266, distance: 85.8
click at [672, 276] on span "Is there a technician on their way? Need to leave at 12:15 for an appointment" at bounding box center [575, 287] width 237 height 23
copy span "Need to leave at 12:15"
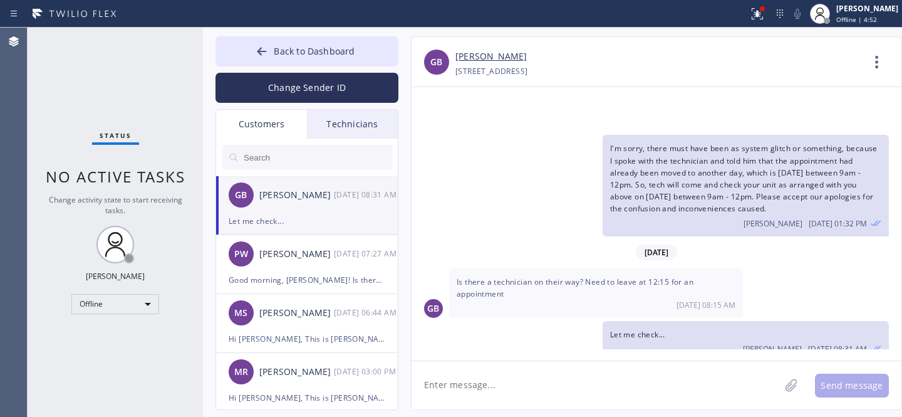
click at [267, 32] on div "Back to Dashboard Change Sender ID Customers Technicians GB Gabriella Bourdon 0…" at bounding box center [552, 222] width 699 height 389
click at [272, 48] on button "Back to Dashboard" at bounding box center [306, 51] width 183 height 30
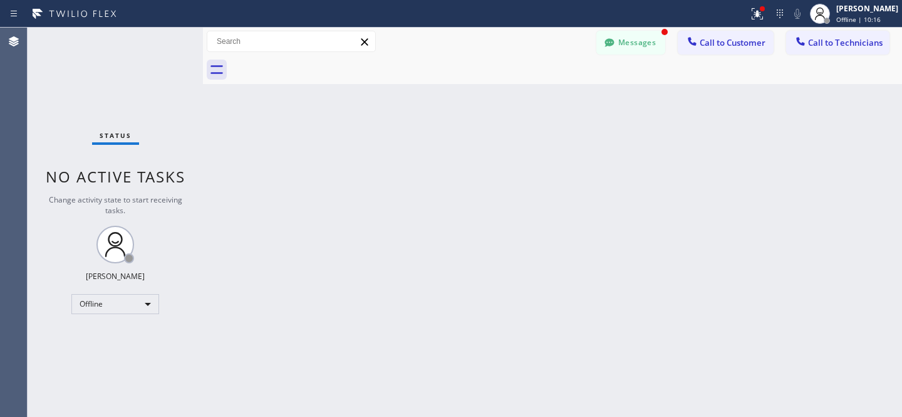
scroll to position [524, 0]
click at [637, 56] on div at bounding box center [566, 70] width 671 height 28
drag, startPoint x: 638, startPoint y: 49, endPoint x: 289, endPoint y: 220, distance: 388.3
click at [638, 49] on button "Messages" at bounding box center [630, 43] width 69 height 24
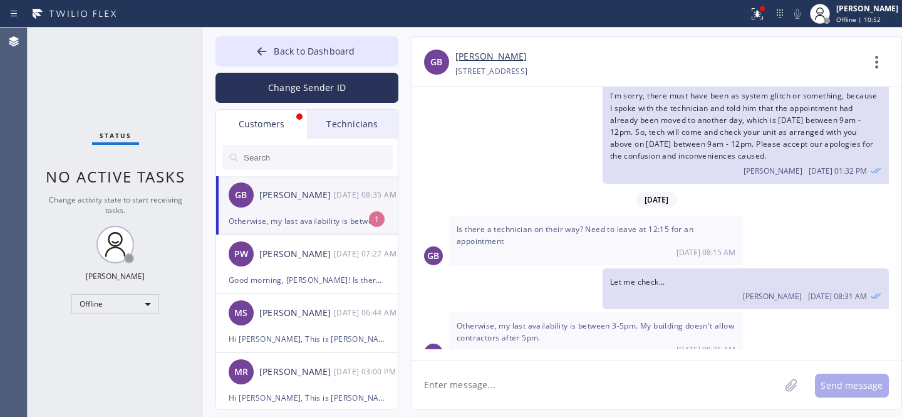
drag, startPoint x: 289, startPoint y: 220, endPoint x: 404, endPoint y: 195, distance: 117.8
click at [289, 219] on div "Otherwise, my last availability is between 3-5pm. My building doesn't allow con…" at bounding box center [307, 221] width 157 height 14
click at [546, 388] on textarea at bounding box center [596, 385] width 368 height 48
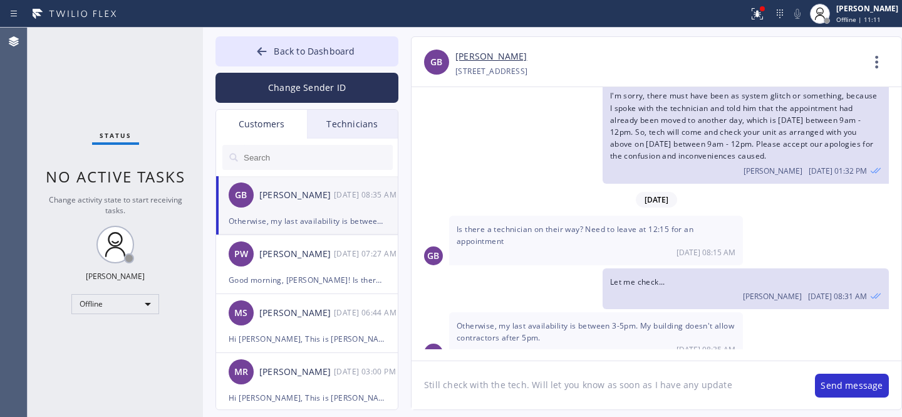
type textarea "Still check with the tech. Will let you know as soon as I have any updates"
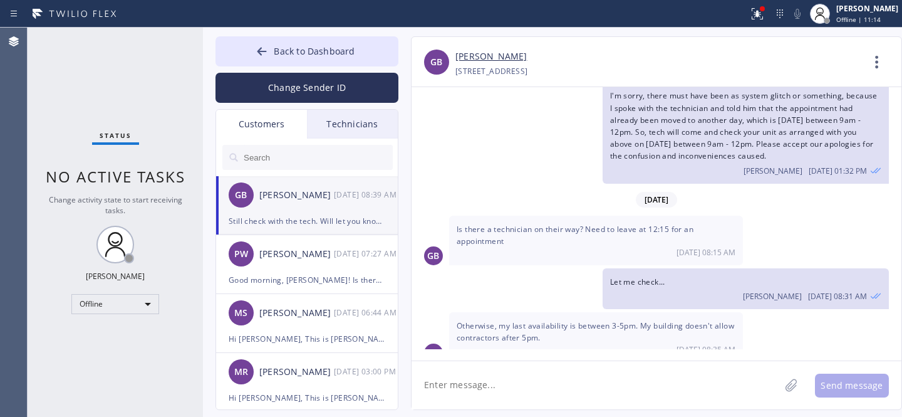
scroll to position [568, 0]
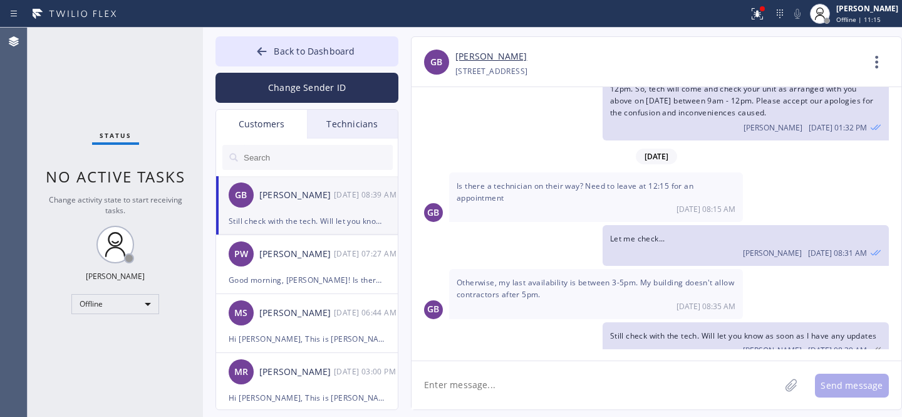
click at [517, 277] on span "Otherwise, my last availability is between 3-5pm. My building doesn't allow con…" at bounding box center [595, 288] width 277 height 23
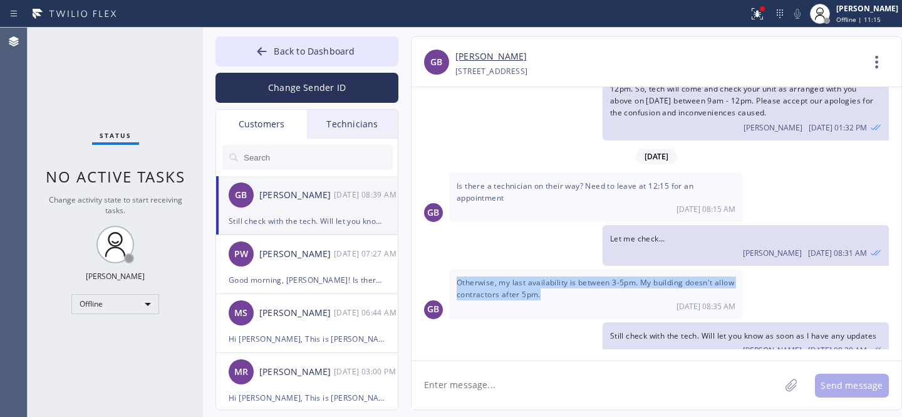
click at [517, 277] on span "Otherwise, my last availability is between 3-5pm. My building doesn't allow con…" at bounding box center [595, 288] width 277 height 23
copy span "Otherwise, my last availability is between 3-5pm. My building doesn't allow con…"
click at [261, 49] on icon at bounding box center [261, 51] width 9 height 8
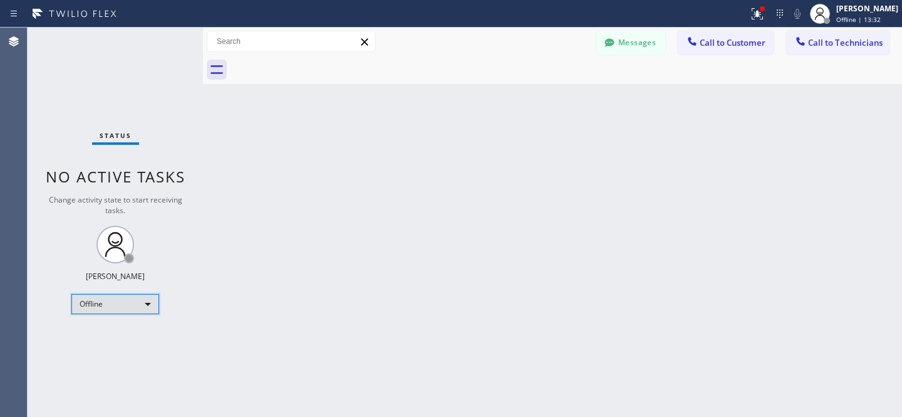
click at [115, 294] on div "Offline" at bounding box center [115, 304] width 88 height 20
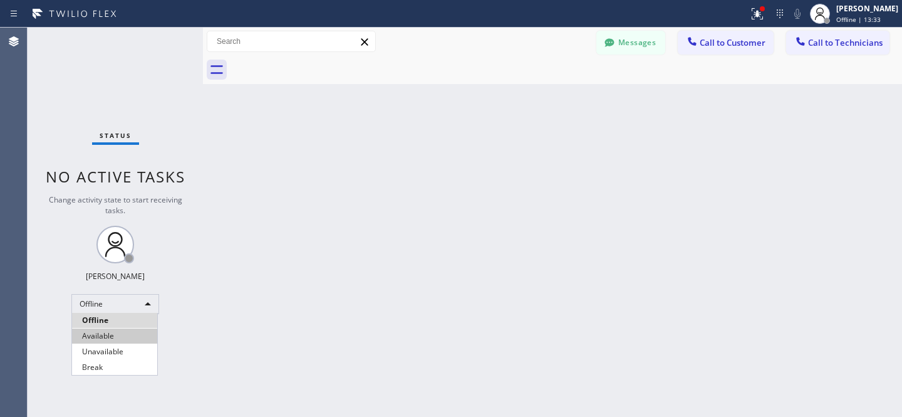
click at [106, 331] on li "Available" at bounding box center [114, 335] width 85 height 15
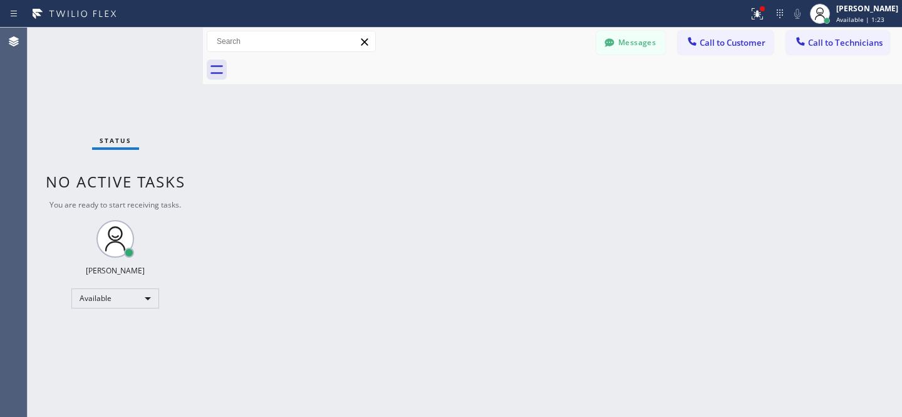
click at [715, 44] on span "Call to Customer" at bounding box center [733, 42] width 66 height 11
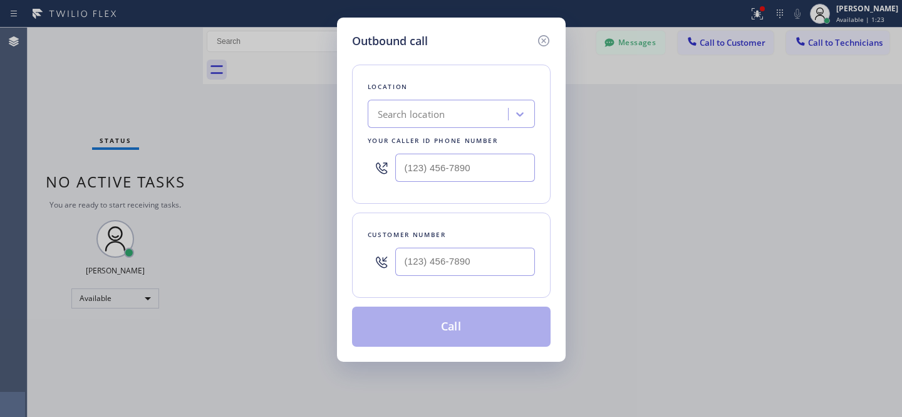
click at [478, 247] on div at bounding box center [465, 261] width 140 height 41
click at [479, 251] on input "(___) ___-____" at bounding box center [465, 261] width 140 height 28
paste input "415) 307-3209"
type input "[PHONE_NUMBER]"
click at [443, 113] on div "Search location" at bounding box center [412, 114] width 68 height 14
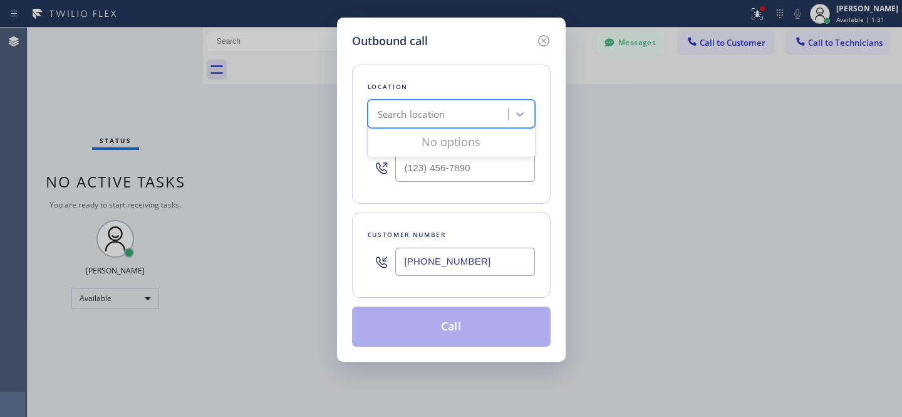
paste input "5 Star Appliance Repair"
type input "5 Star Appliance Repair"
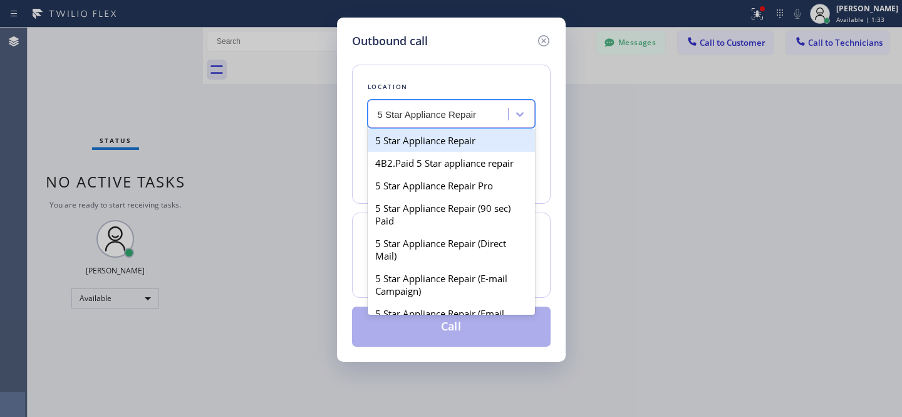
click at [423, 141] on div "5 Star Appliance Repair" at bounding box center [451, 140] width 167 height 23
type input "[PHONE_NUMBER]"
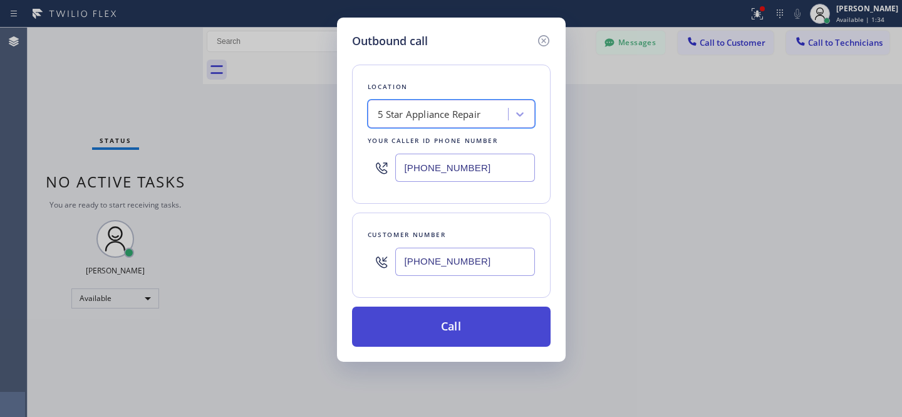
click at [499, 329] on button "Call" at bounding box center [451, 326] width 199 height 40
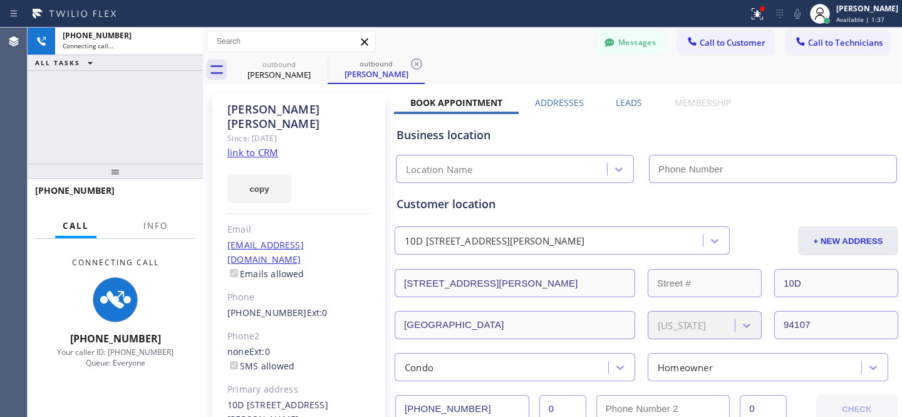
scroll to position [840, 0]
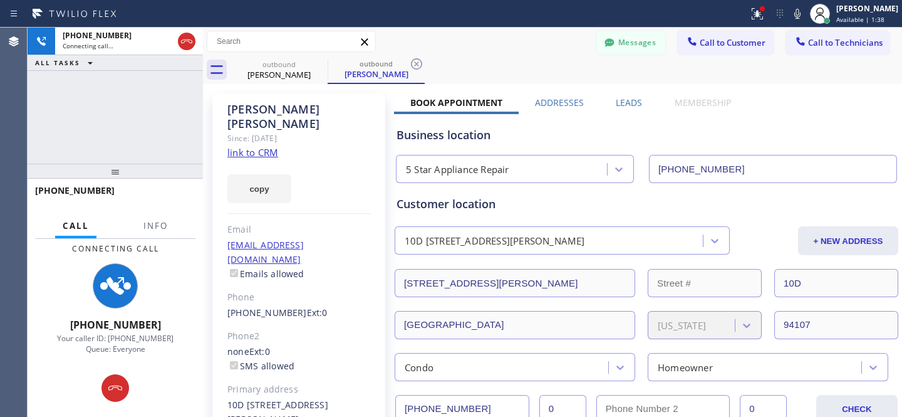
type input "[PHONE_NUMBER]"
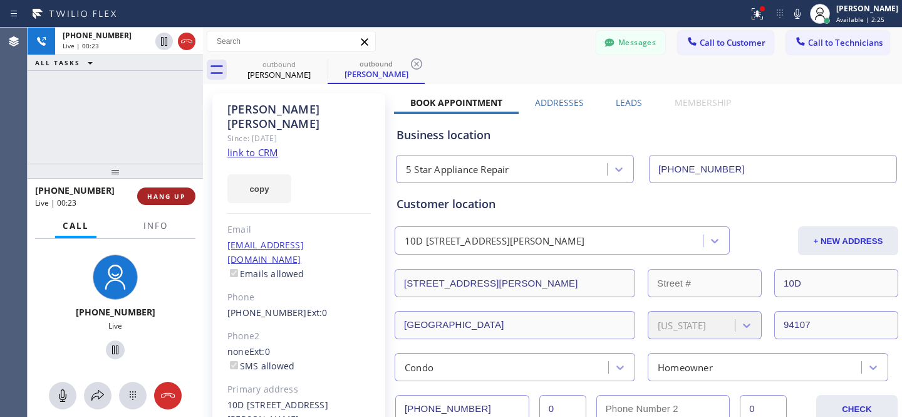
click at [177, 197] on span "HANG UP" at bounding box center [166, 196] width 38 height 9
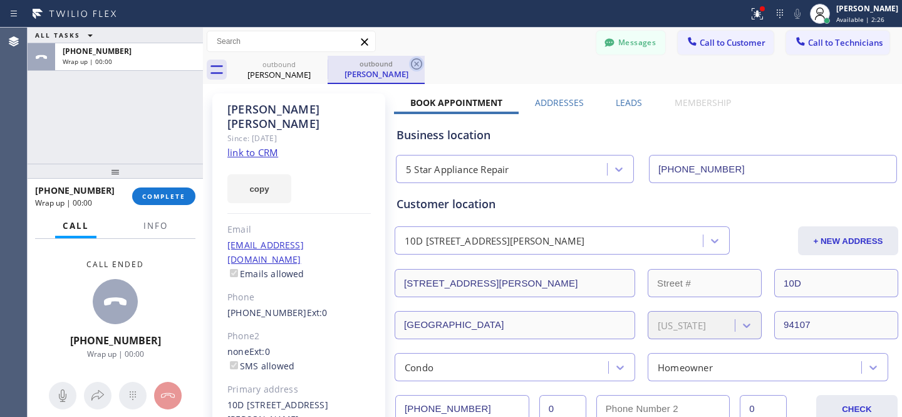
click at [411, 66] on icon at bounding box center [416, 63] width 15 height 15
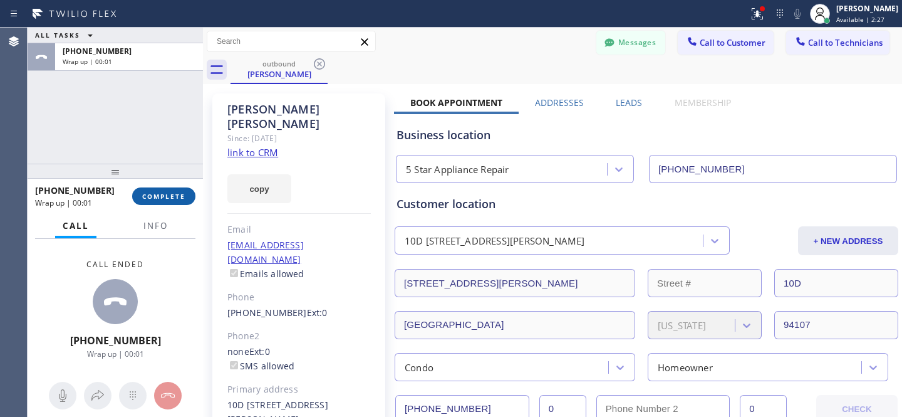
click at [174, 193] on span "COMPLETE" at bounding box center [163, 196] width 43 height 9
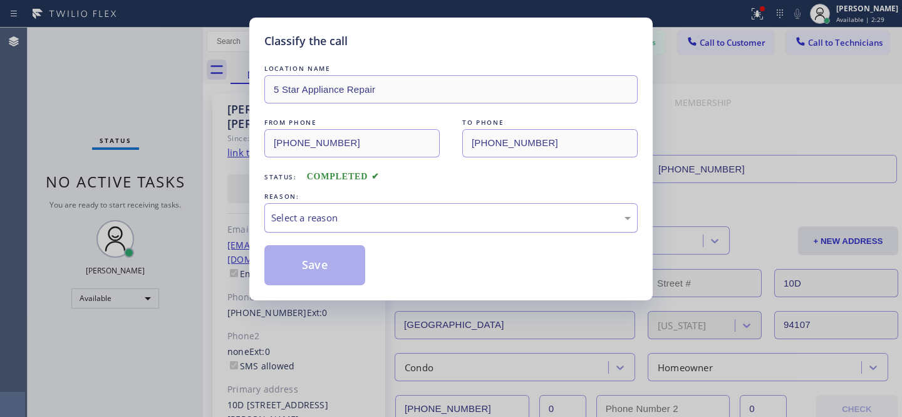
click at [358, 215] on div "Select a reason" at bounding box center [451, 217] width 360 height 14
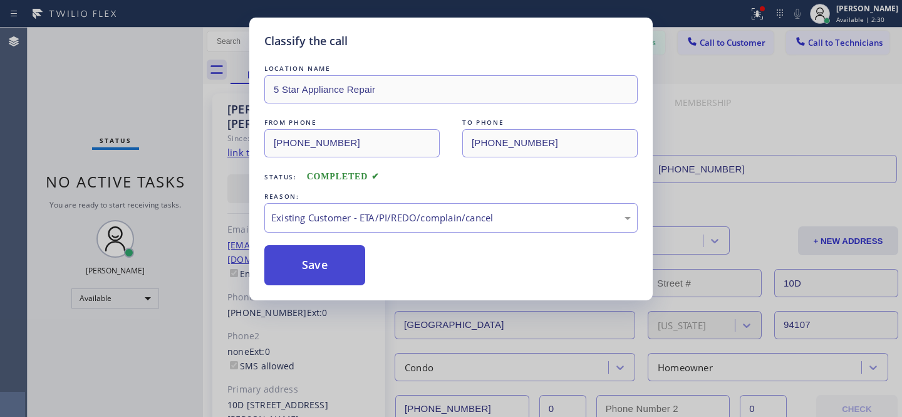
click at [338, 269] on button "Save" at bounding box center [314, 265] width 101 height 40
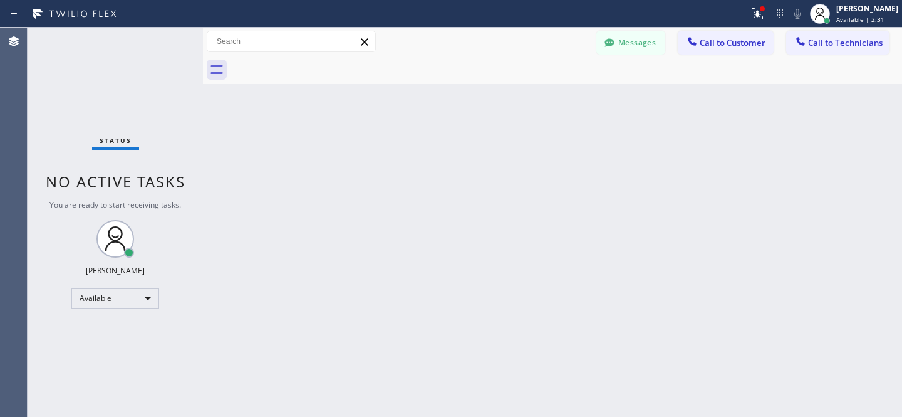
click at [728, 52] on button "Call to Customer" at bounding box center [726, 43] width 96 height 24
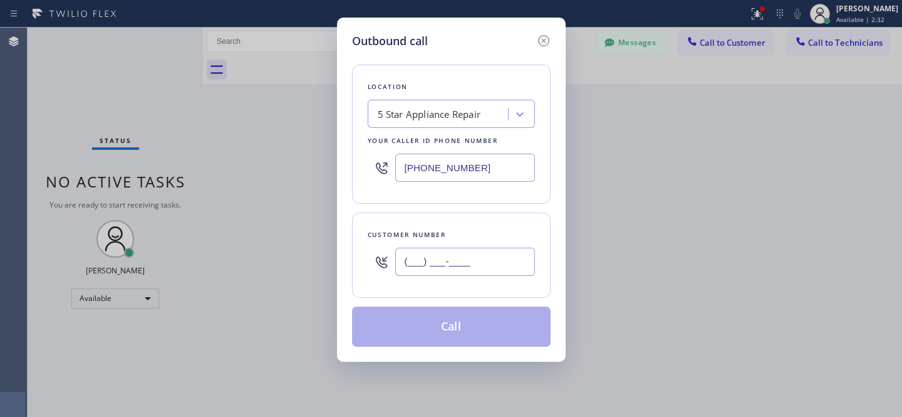
drag, startPoint x: 454, startPoint y: 262, endPoint x: 483, endPoint y: 259, distance: 29.6
click at [454, 262] on input "(___) ___-____" at bounding box center [465, 261] width 140 height 28
paste input "415) 307-3204"
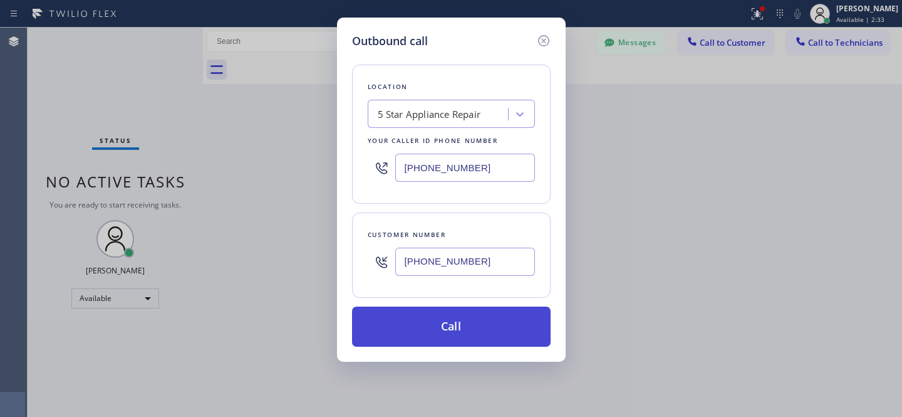
type input "(415) 307-3204"
click at [490, 334] on button "Call" at bounding box center [451, 326] width 199 height 40
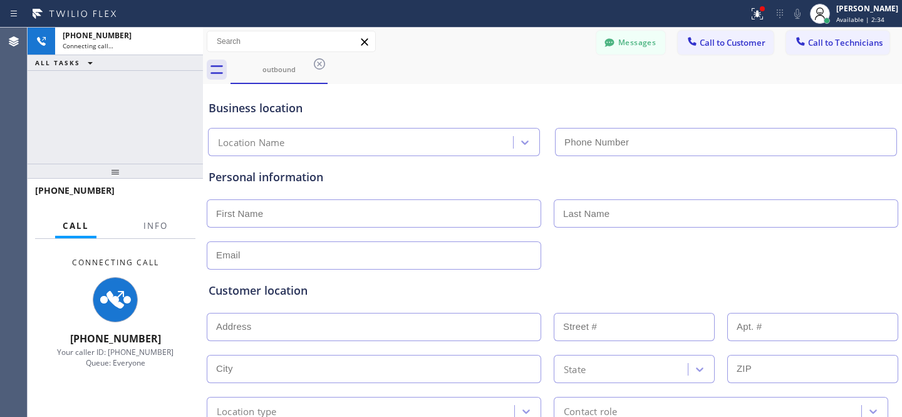
type input "[PHONE_NUMBER]"
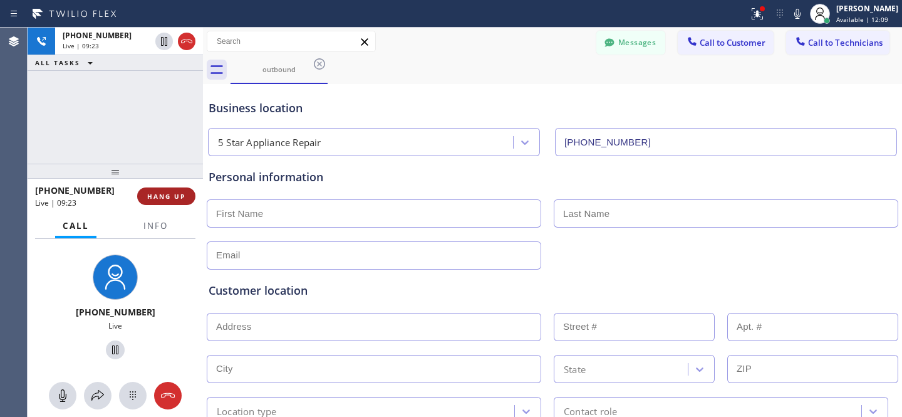
click at [180, 197] on span "HANG UP" at bounding box center [166, 196] width 38 height 9
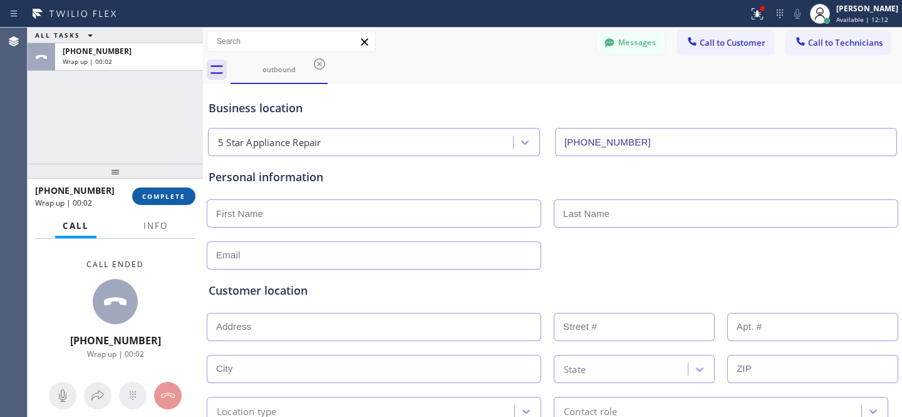
click at [190, 197] on button "COMPLETE" at bounding box center [163, 196] width 63 height 18
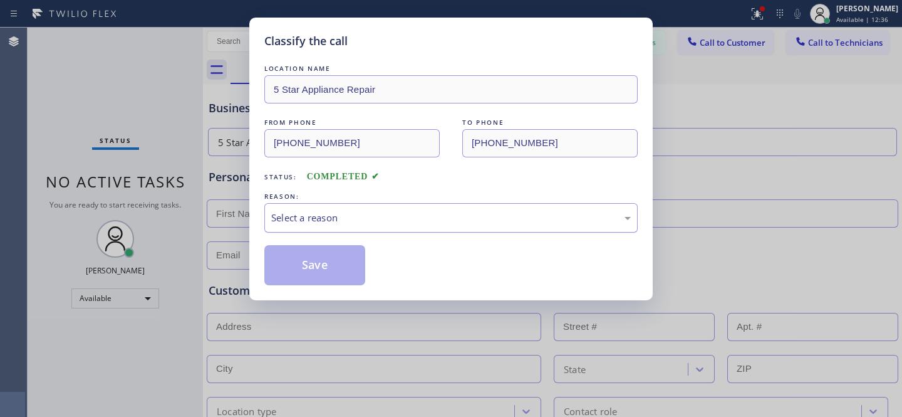
click at [368, 218] on div "Select a reason" at bounding box center [451, 217] width 360 height 14
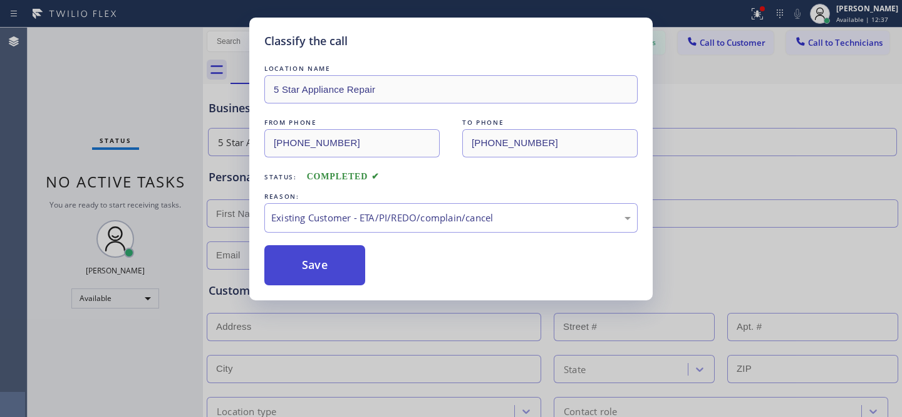
click at [340, 273] on button "Save" at bounding box center [314, 265] width 101 height 40
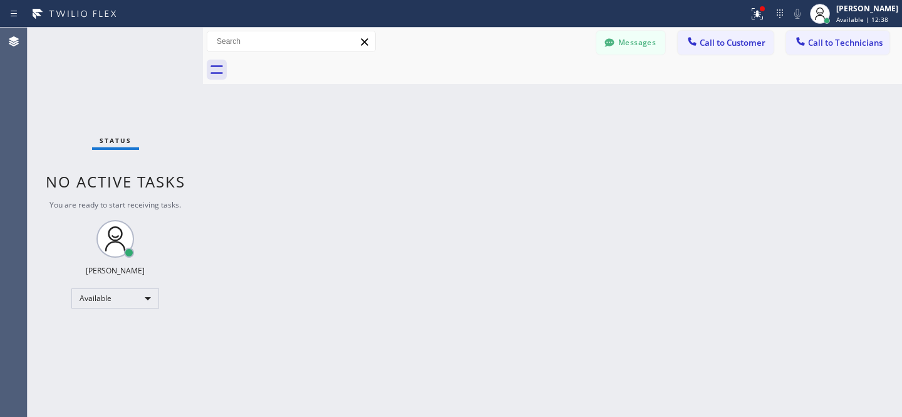
click at [330, 210] on div "Back to Dashboard Change Sender ID Customers Technicians GB Gabriella Bourdon 0…" at bounding box center [552, 222] width 699 height 389
click at [106, 294] on div "Available" at bounding box center [115, 298] width 88 height 20
click at [109, 308] on li "Offline" at bounding box center [114, 315] width 85 height 15
